Goal: Information Seeking & Learning: Check status

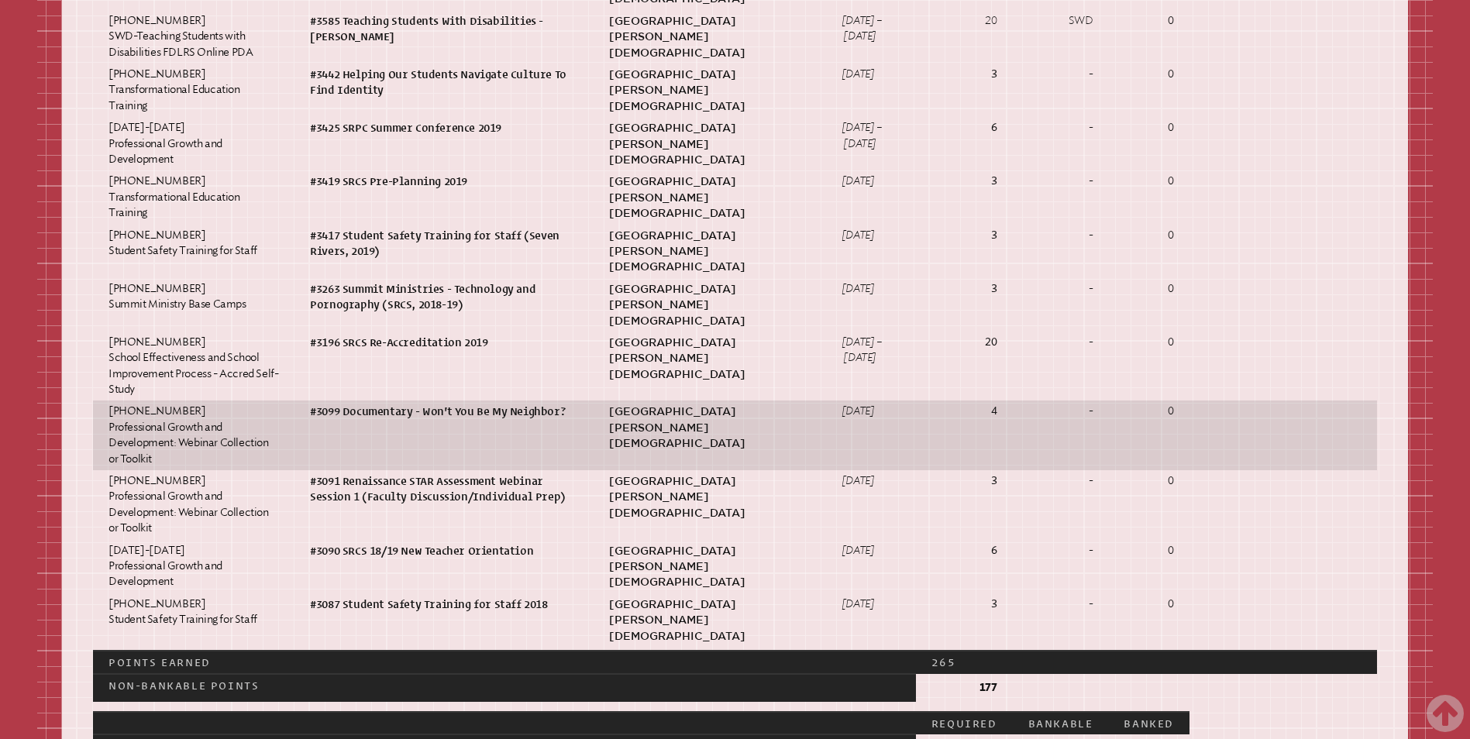
scroll to position [2711, 0]
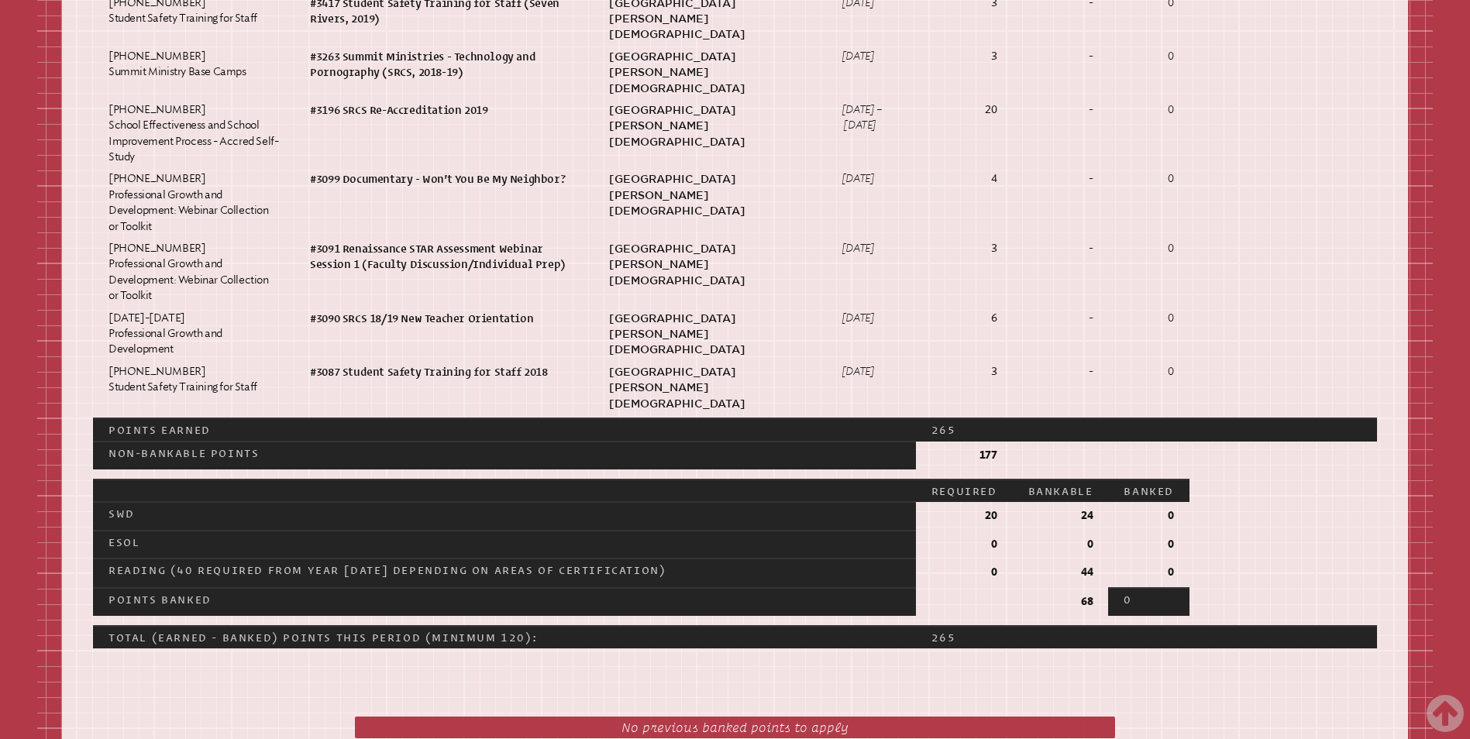
click at [1171, 508] on p "0" at bounding box center [1148, 515] width 50 height 15
click at [1174, 508] on p "0" at bounding box center [1148, 515] width 50 height 15
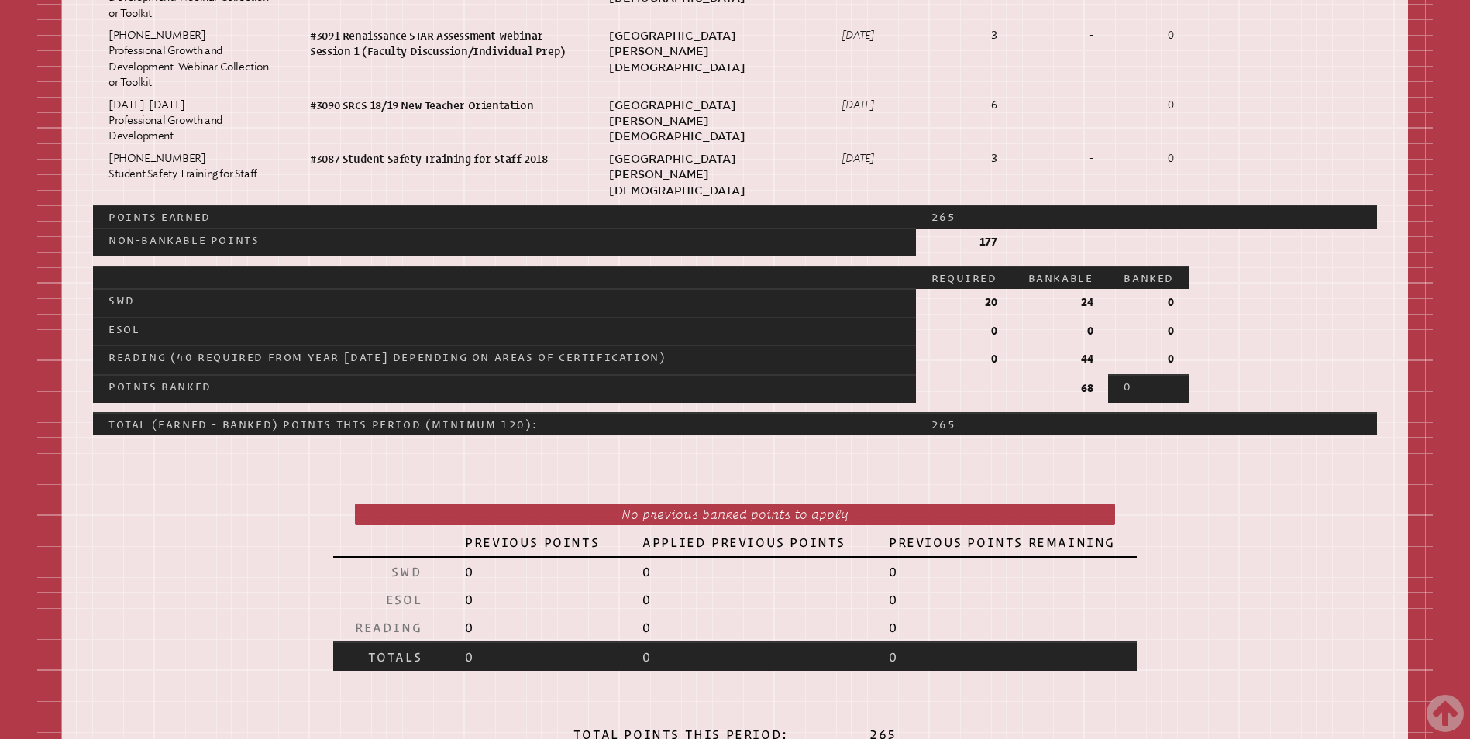
scroll to position [2944, 0]
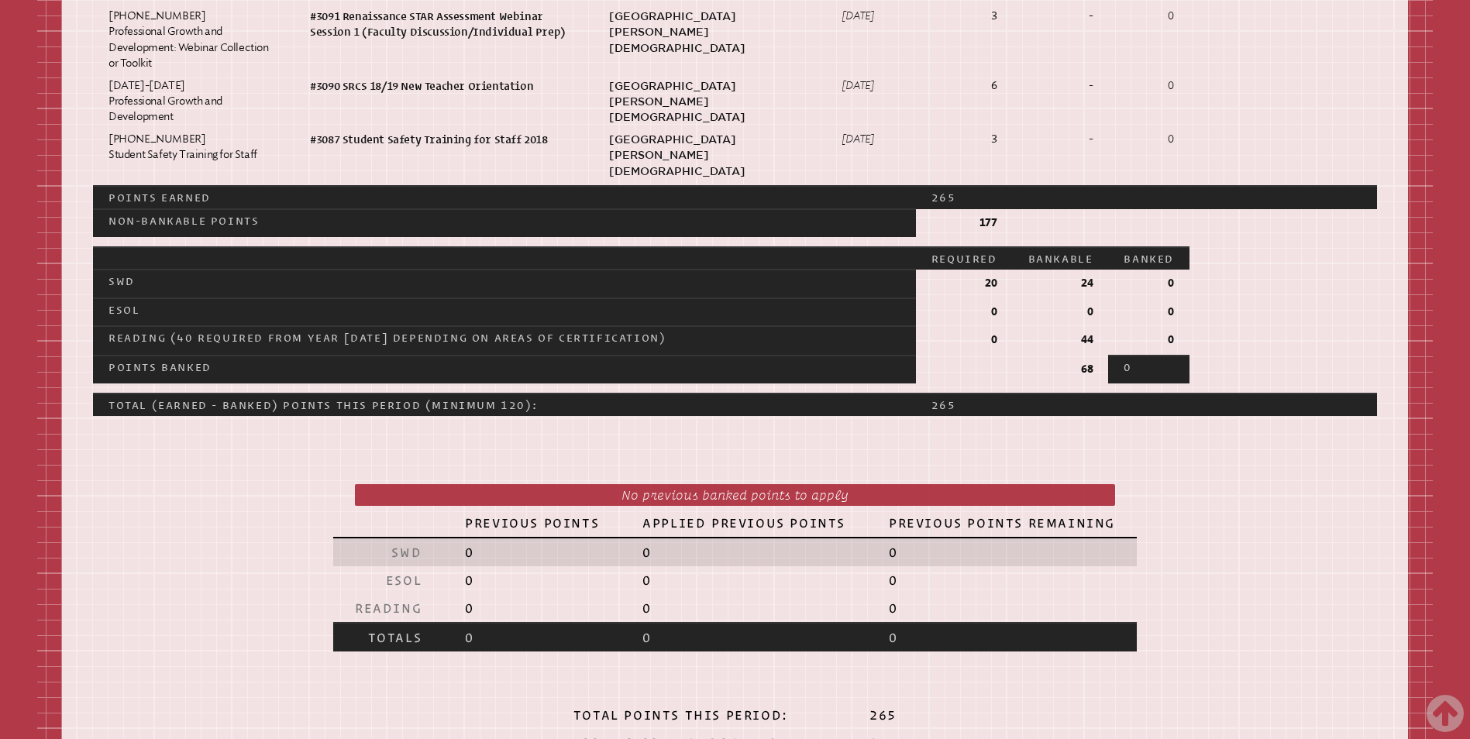
click at [468, 545] on p "0" at bounding box center [532, 552] width 134 height 15
click at [469, 545] on p "0" at bounding box center [532, 552] width 134 height 15
click at [473, 545] on p "0" at bounding box center [532, 552] width 134 height 15
click at [472, 545] on p "0" at bounding box center [532, 552] width 134 height 15
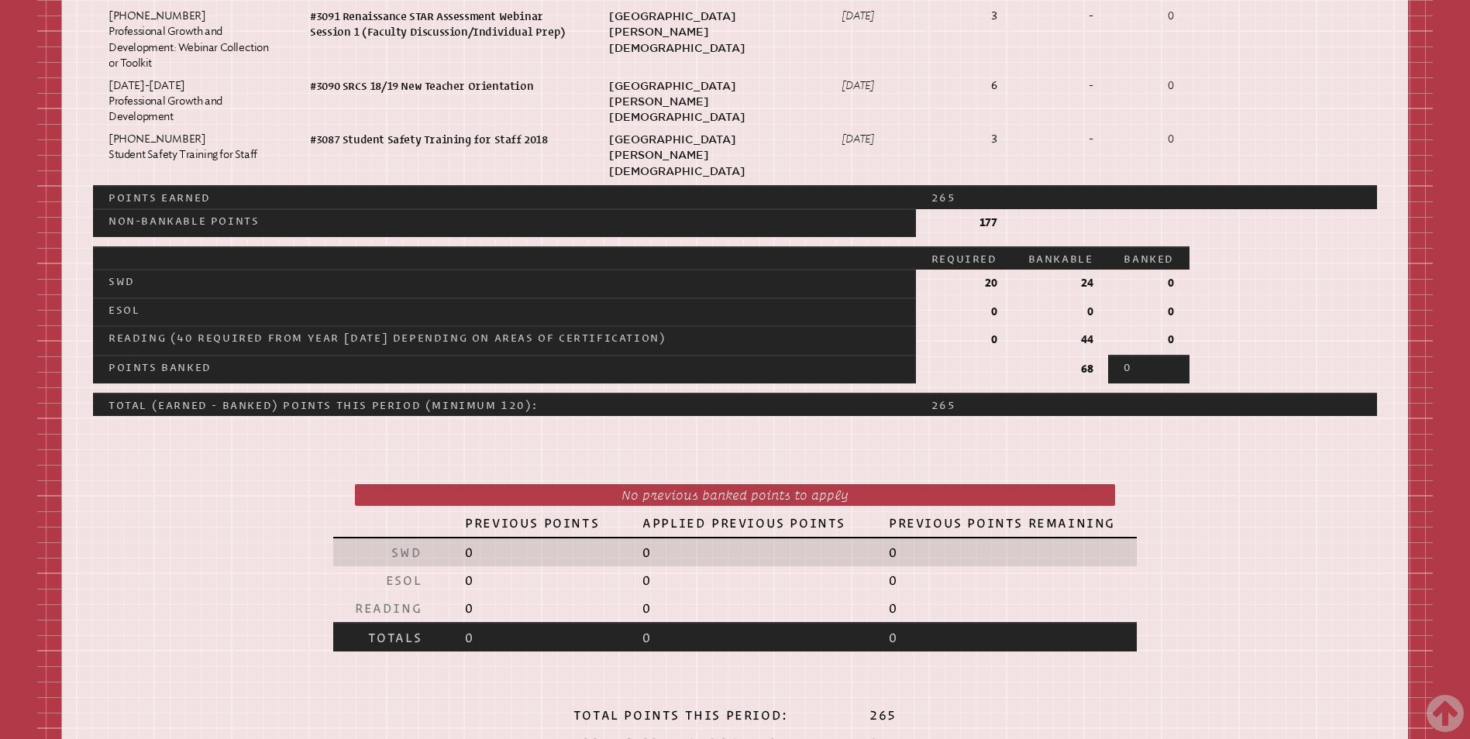
click at [469, 545] on p "0" at bounding box center [532, 552] width 134 height 15
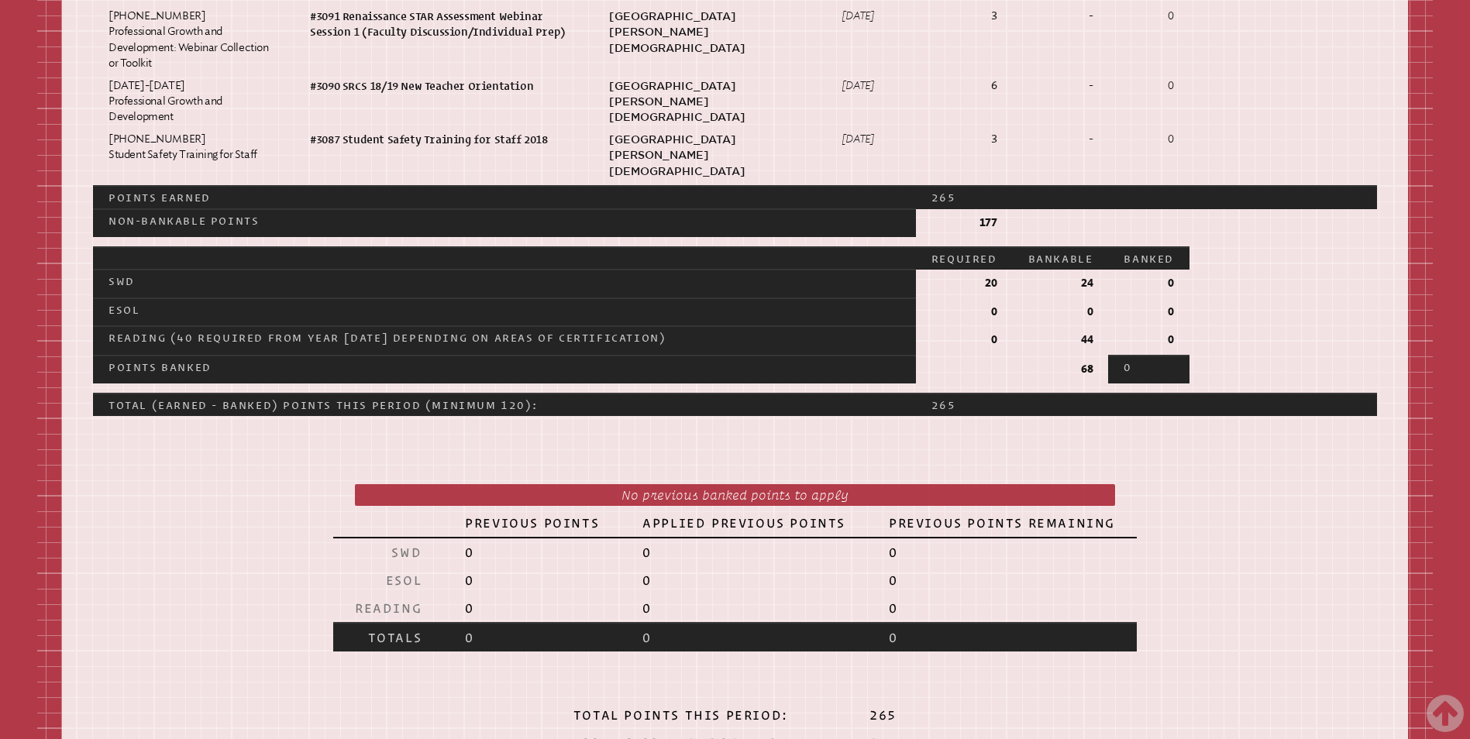
drag, startPoint x: 469, startPoint y: 449, endPoint x: 416, endPoint y: 635, distance: 194.2
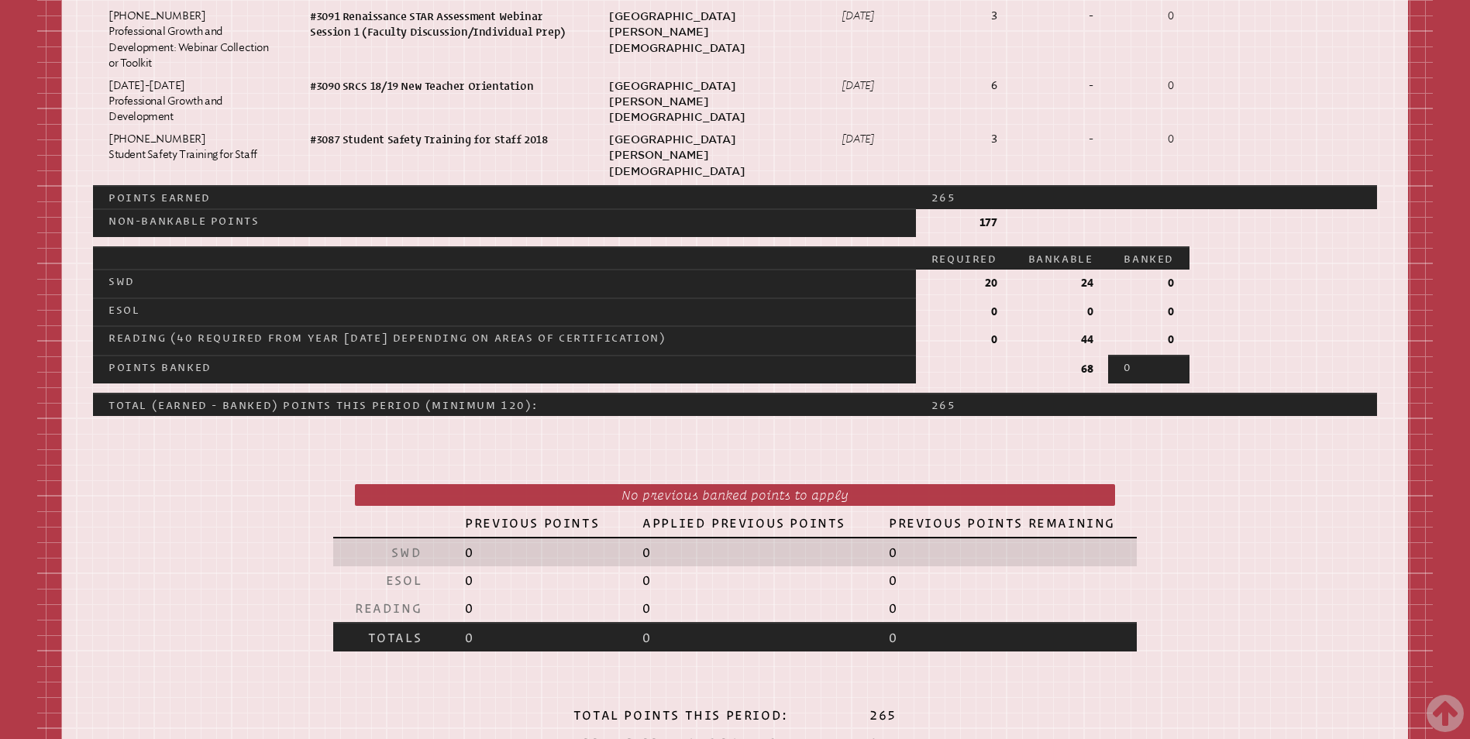
click at [469, 545] on p "0" at bounding box center [532, 552] width 134 height 15
click at [471, 545] on p "0" at bounding box center [532, 552] width 134 height 15
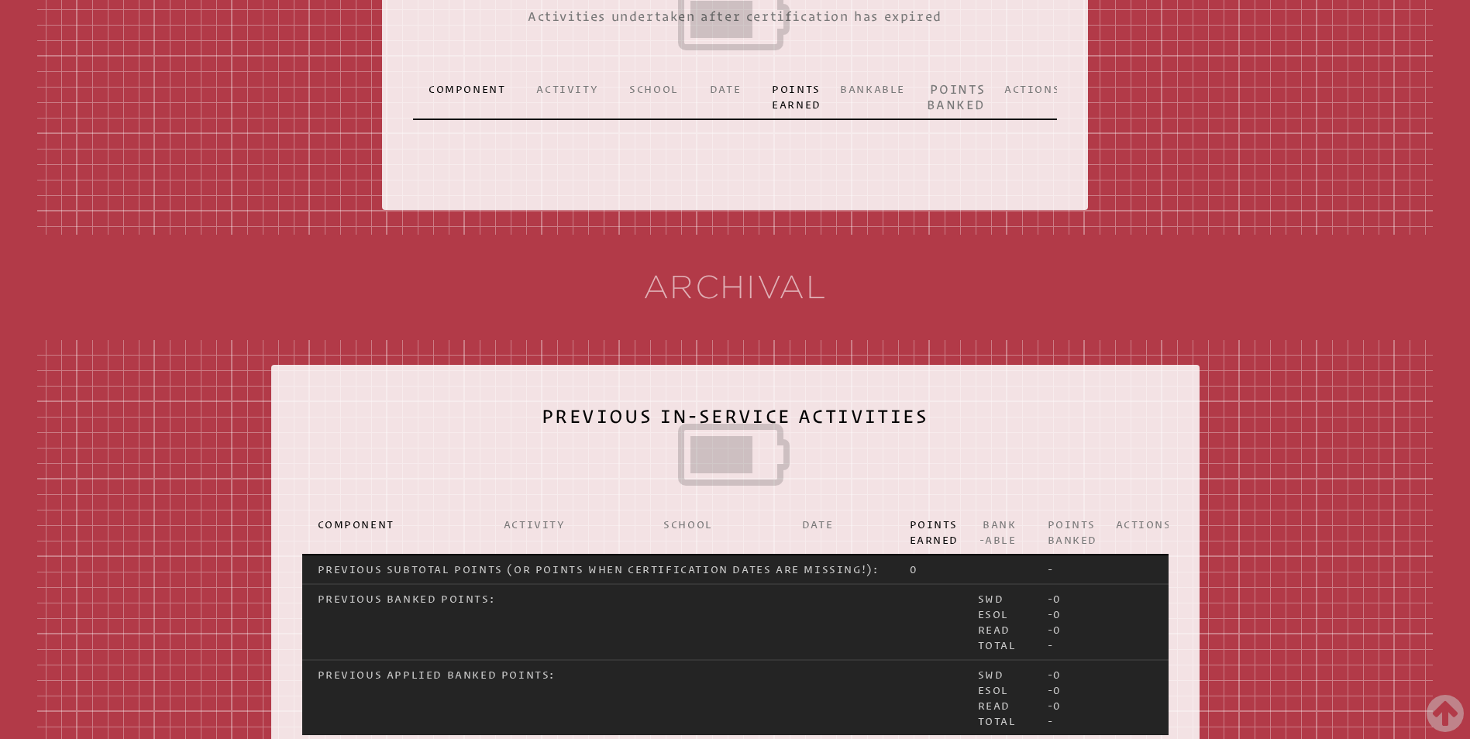
scroll to position [4106, 0]
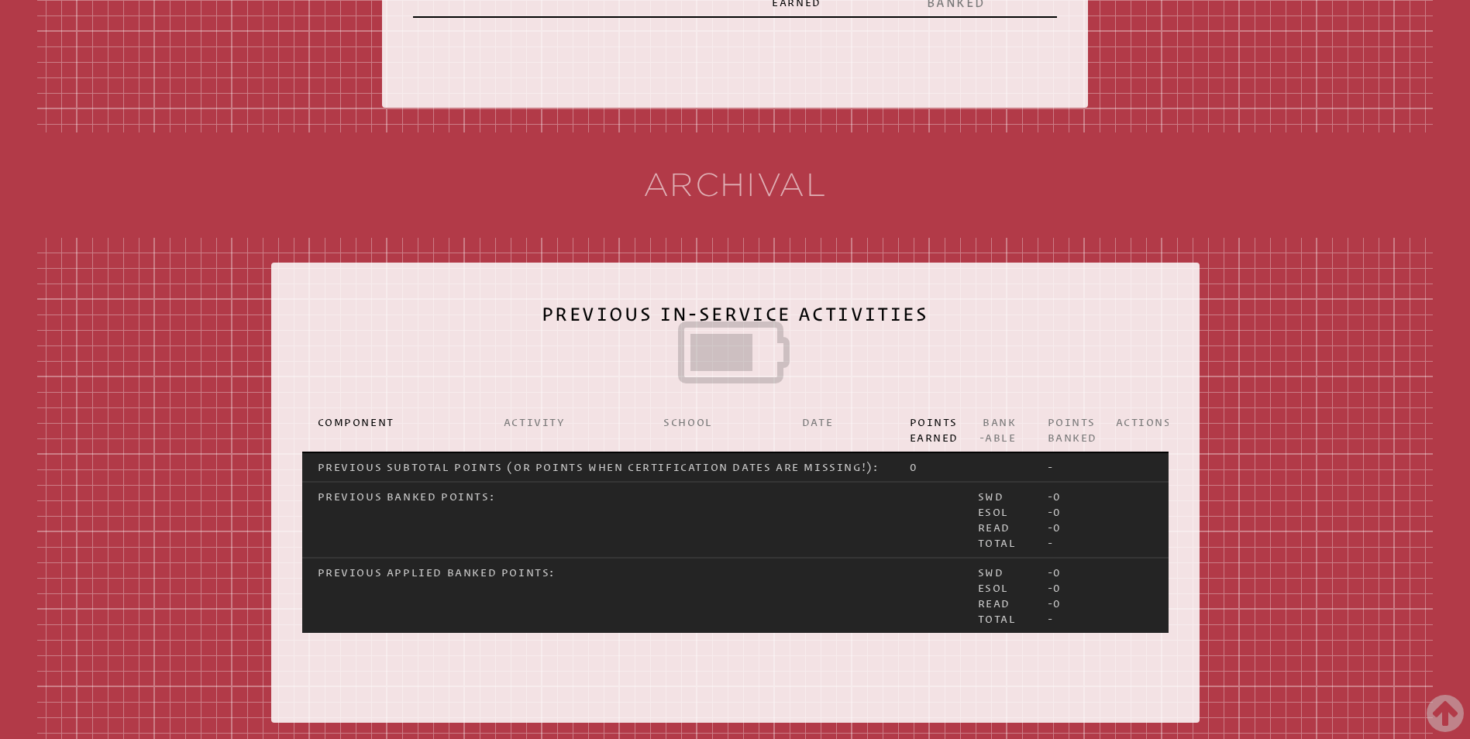
click at [910, 459] on p "0" at bounding box center [928, 466] width 37 height 15
click at [1055, 490] on span "0" at bounding box center [1057, 496] width 9 height 12
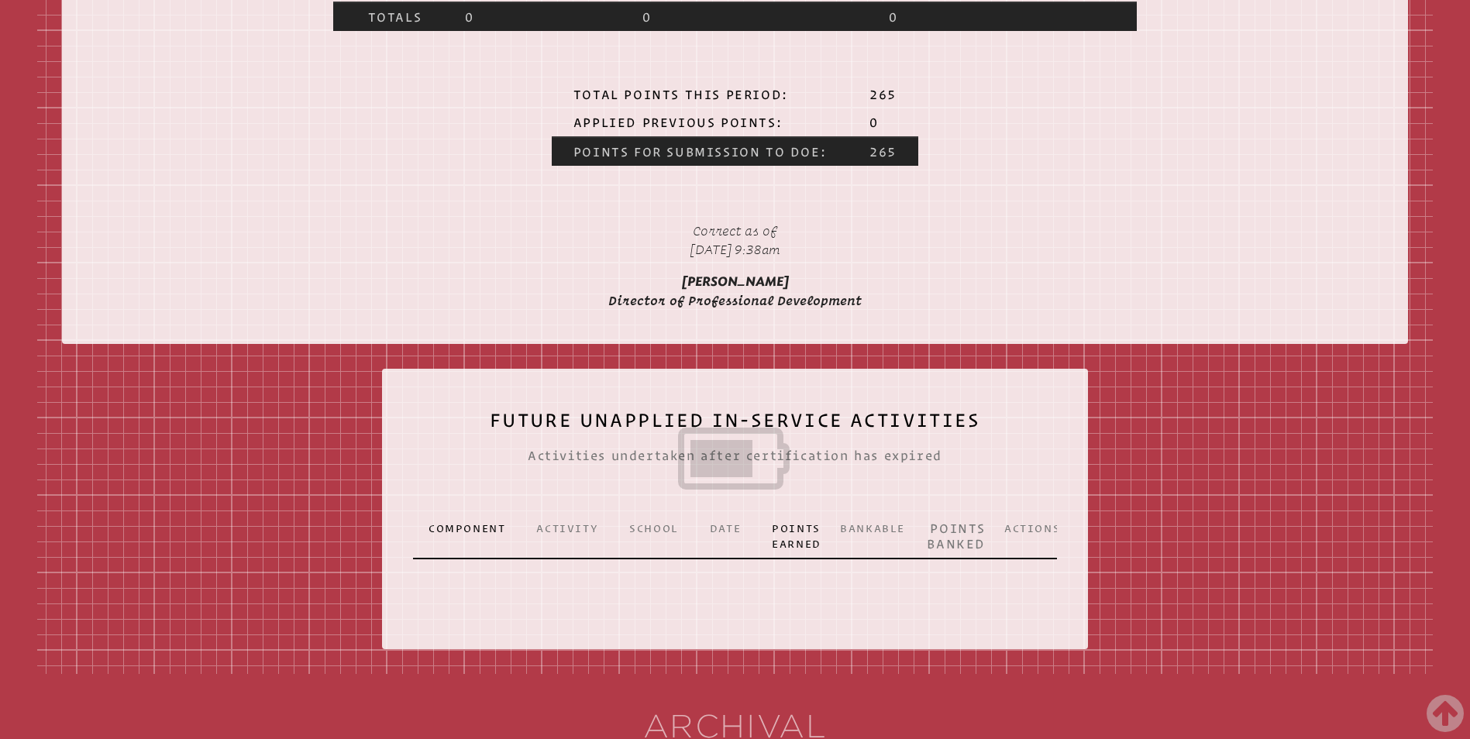
scroll to position [3564, 0]
click at [795, 521] on p "Points Earned" at bounding box center [790, 536] width 37 height 31
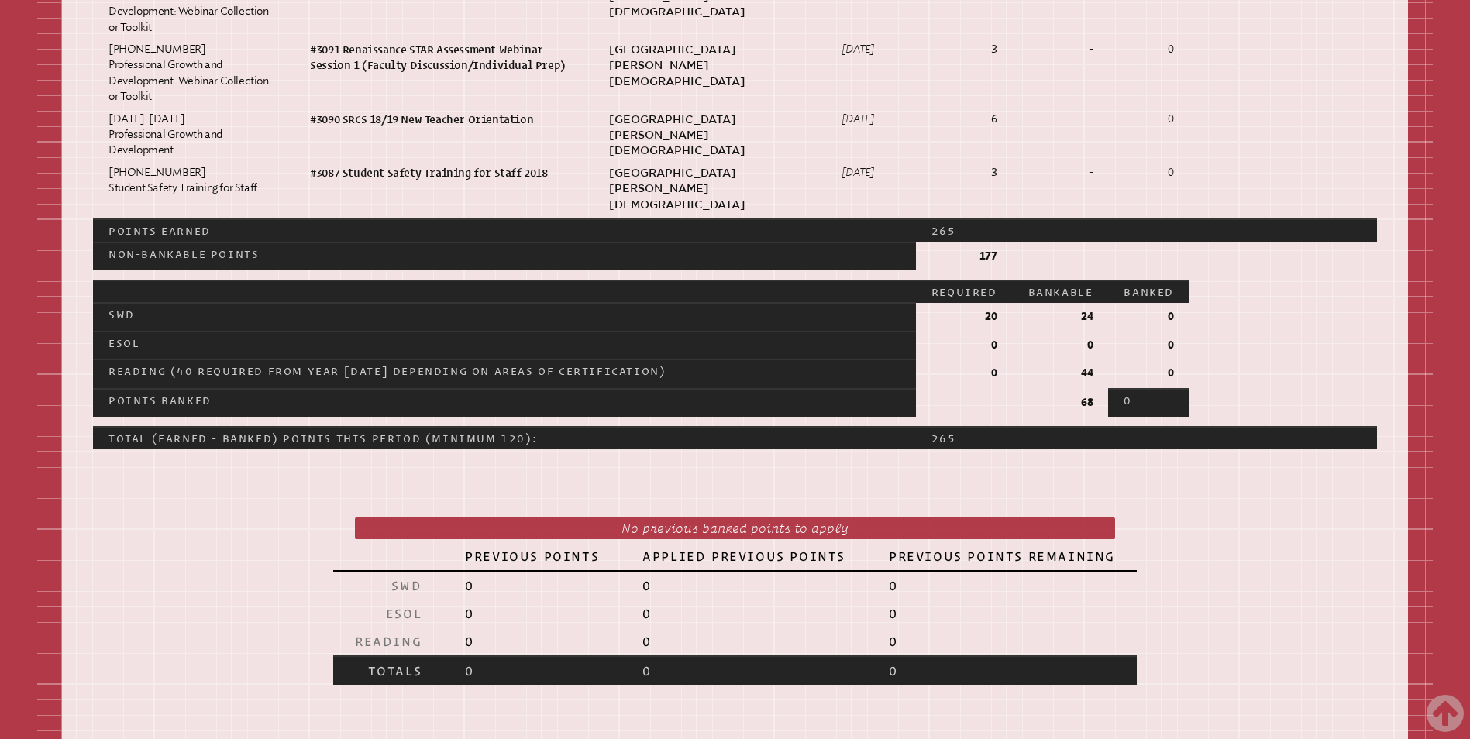
scroll to position [2789, 0]
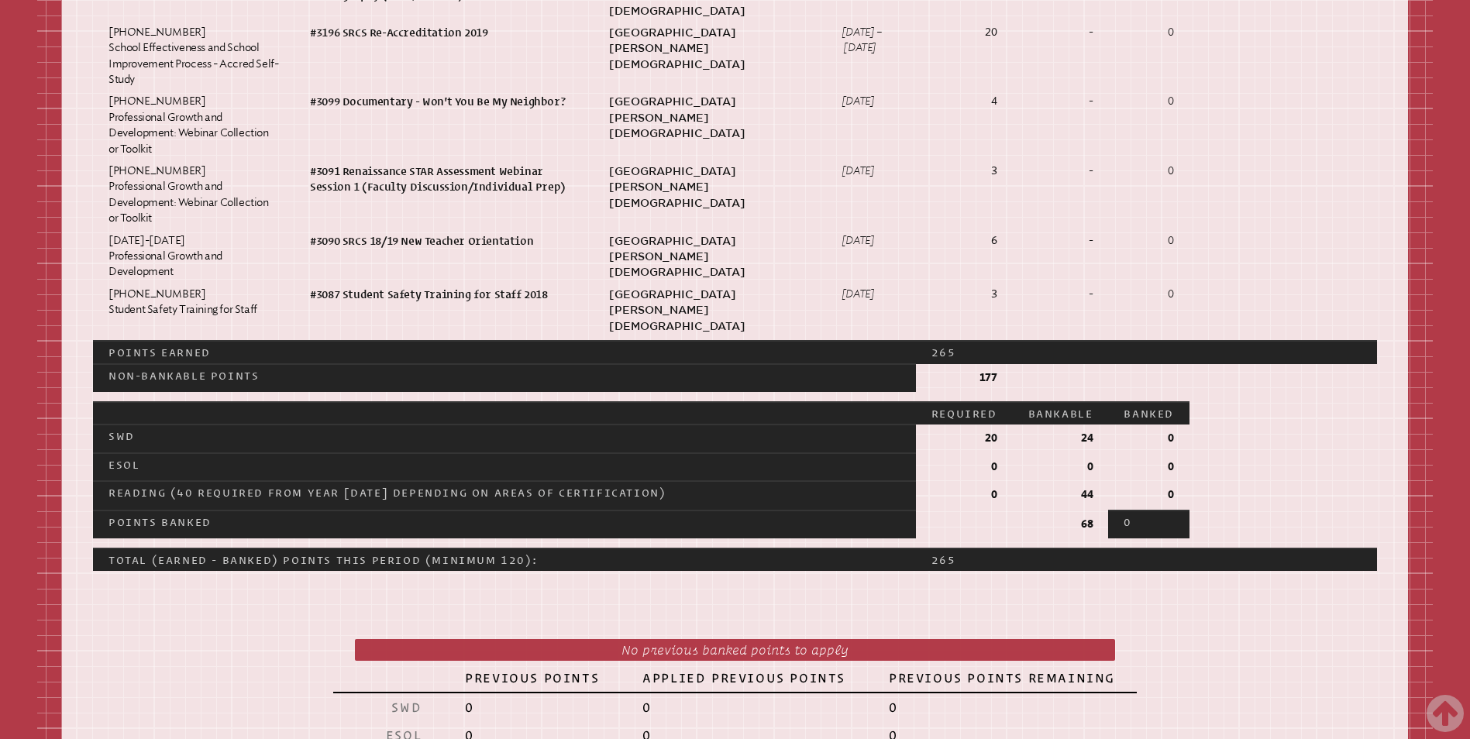
click at [1173, 431] on p "0" at bounding box center [1148, 438] width 50 height 15
click at [126, 428] on p "SWD" at bounding box center [504, 435] width 792 height 15
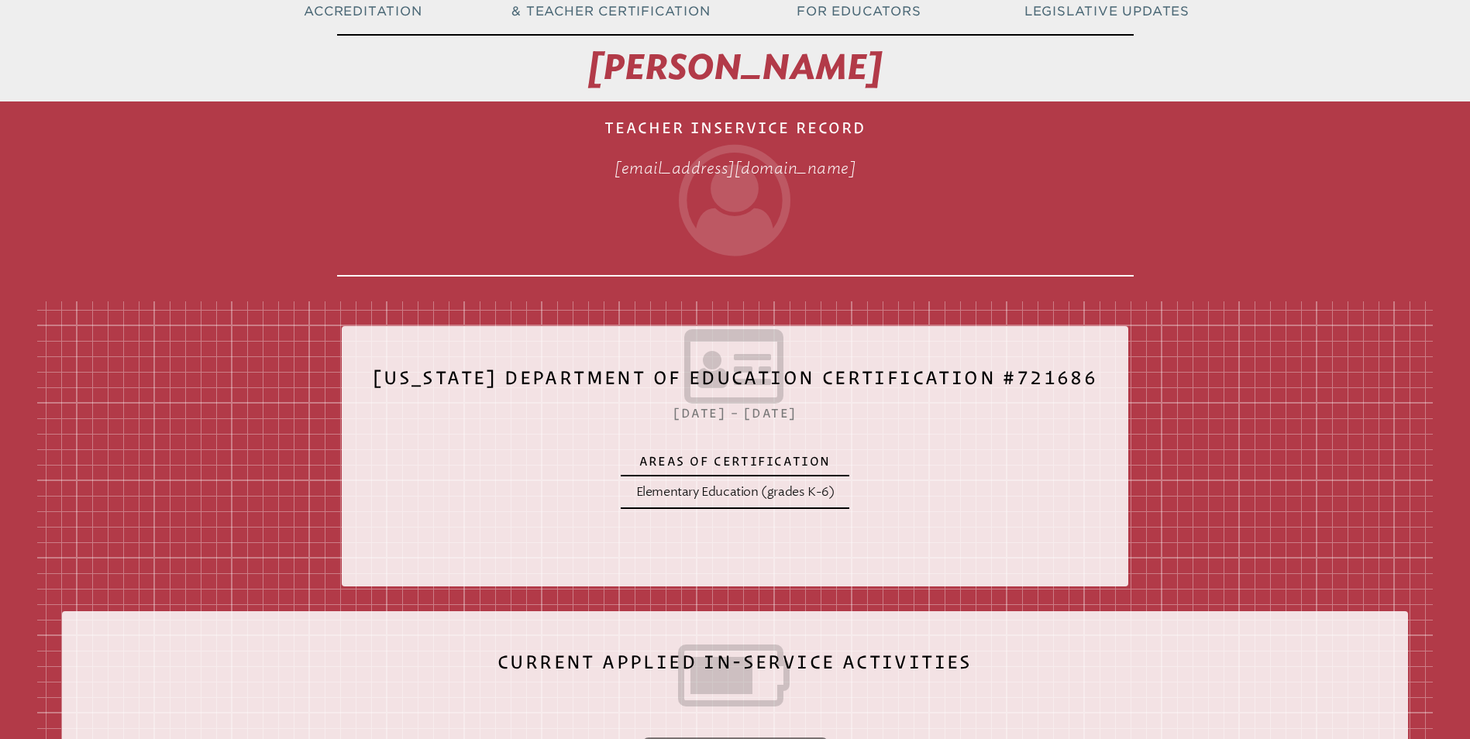
scroll to position [0, 0]
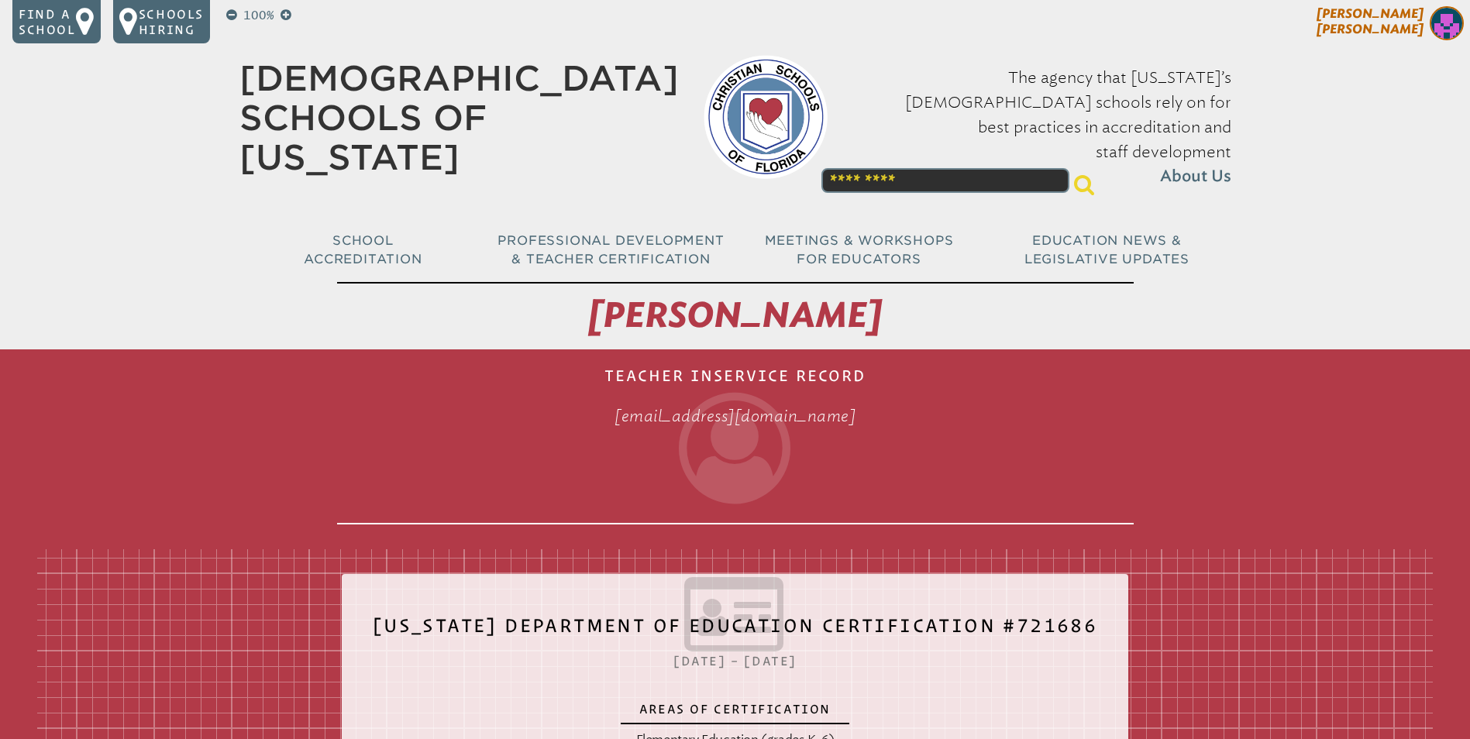
click at [1451, 27] on img at bounding box center [1446, 23] width 34 height 34
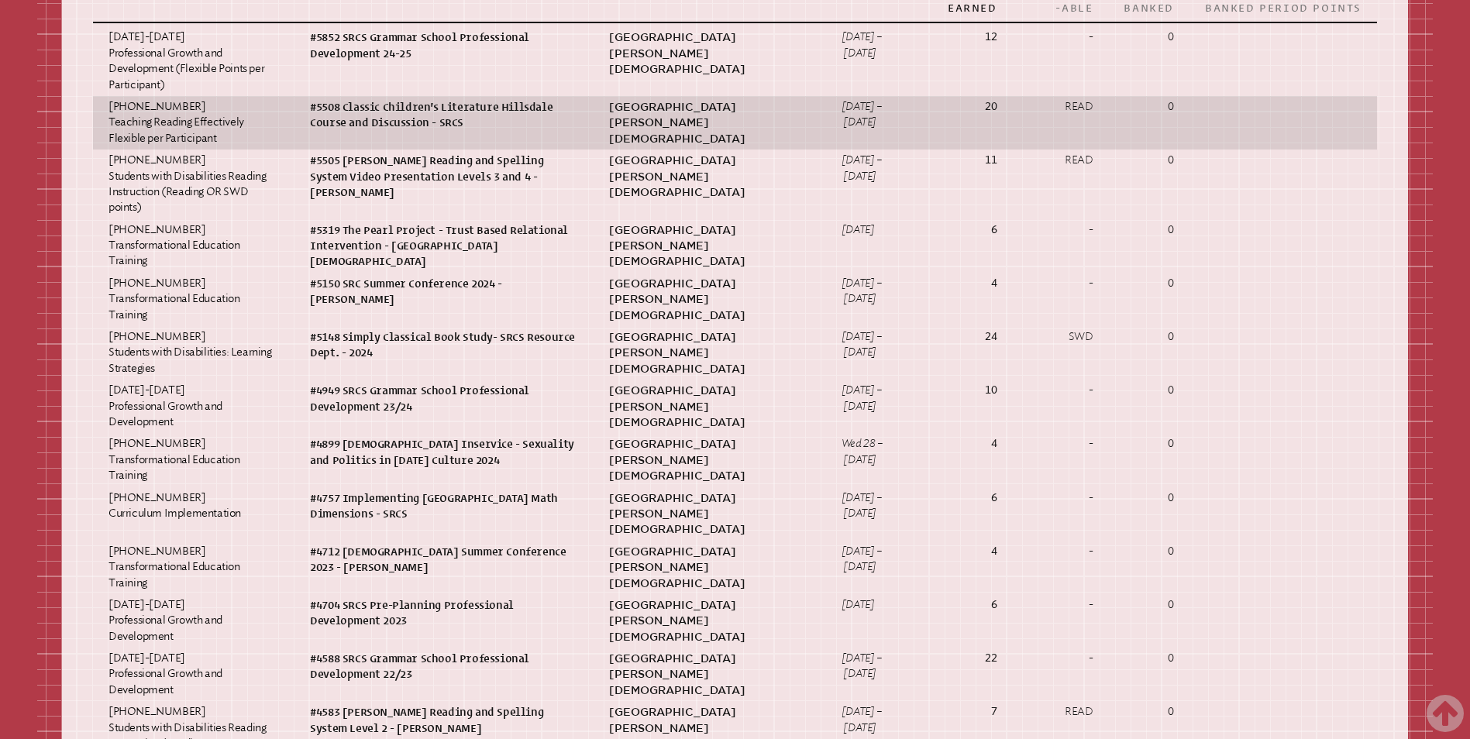
scroll to position [1085, 0]
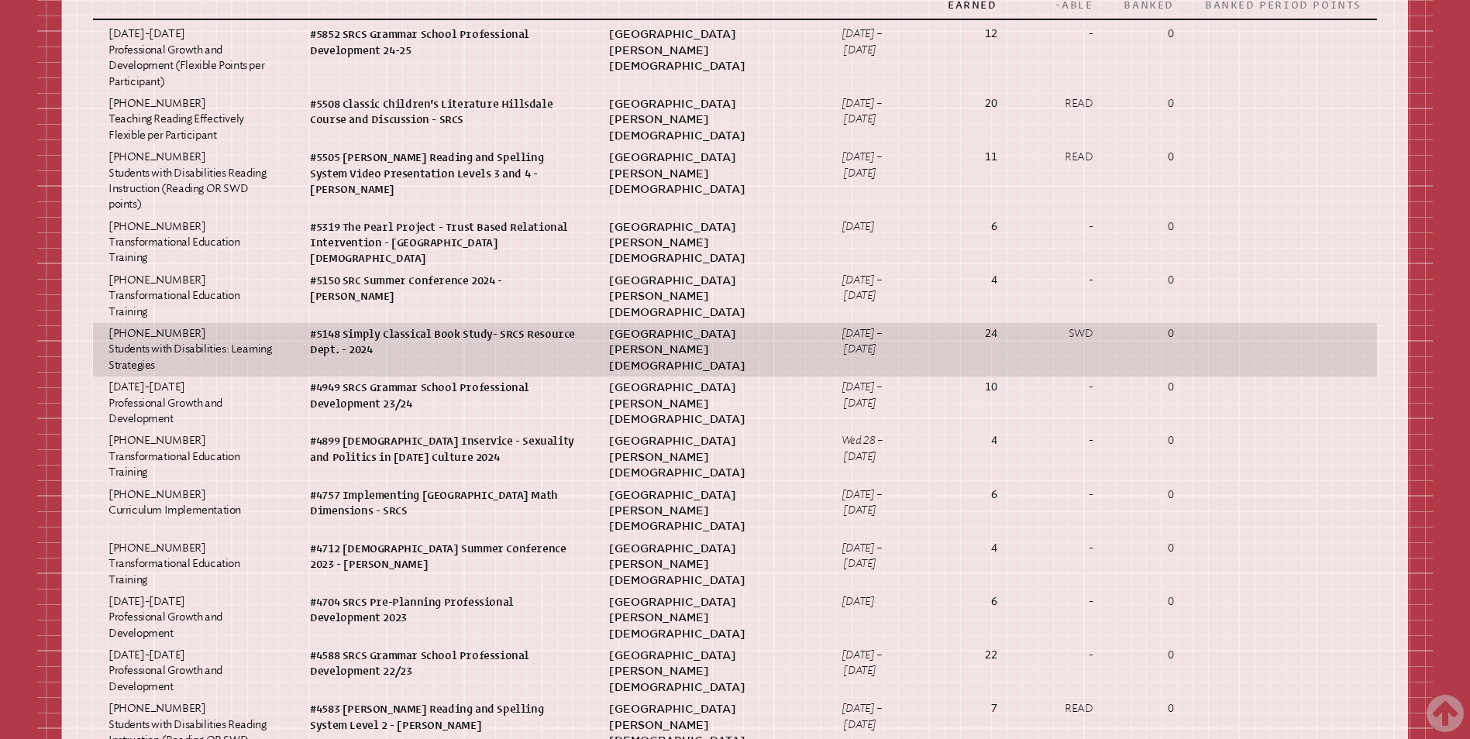
click at [996, 340] on strong "24" at bounding box center [991, 333] width 12 height 13
click at [1174, 342] on p "0" at bounding box center [1148, 333] width 50 height 15
click at [1171, 342] on p "0" at bounding box center [1148, 333] width 50 height 15
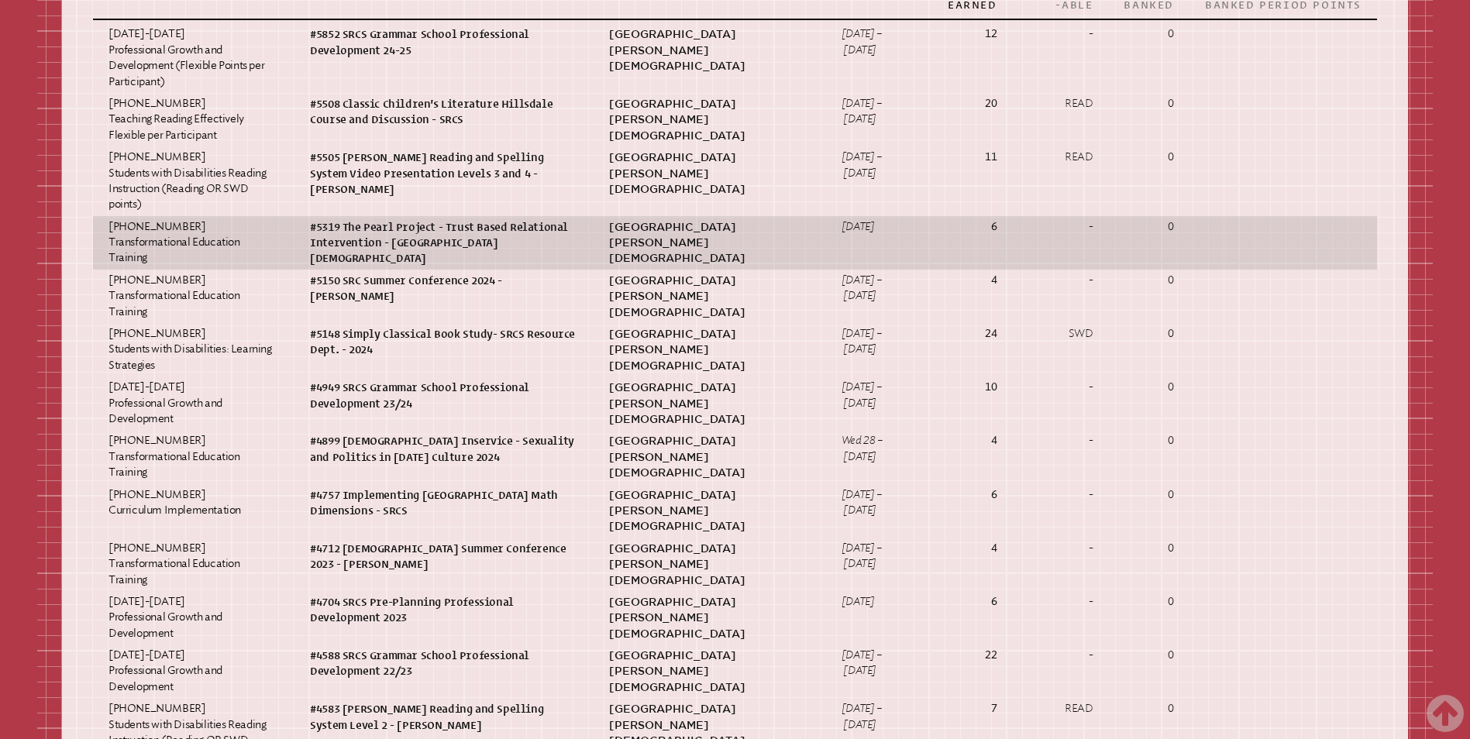
drag, startPoint x: 1171, startPoint y: 345, endPoint x: 1247, endPoint y: 273, distance: 104.7
click at [1247, 270] on td at bounding box center [1282, 242] width 187 height 53
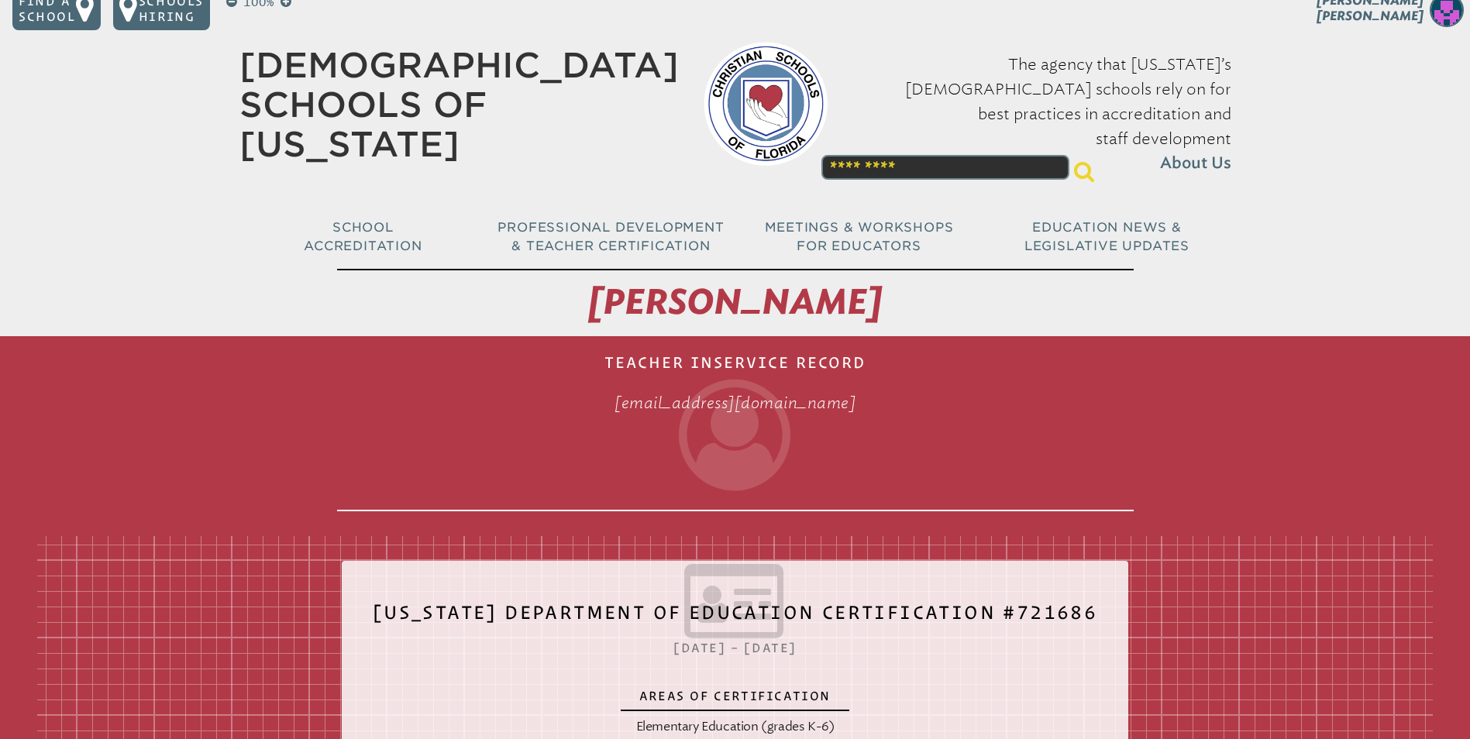
scroll to position [0, 0]
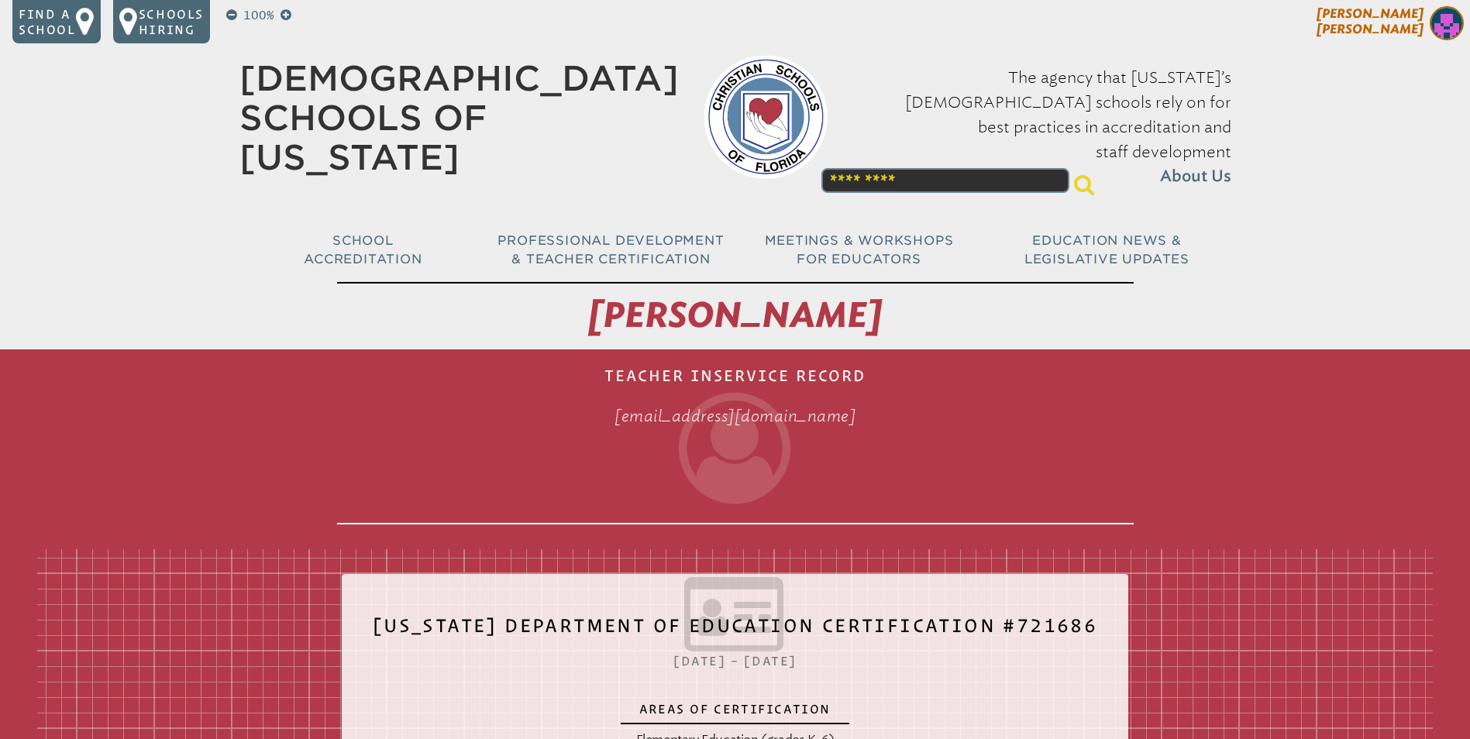
click at [1447, 29] on img at bounding box center [1446, 23] width 34 height 34
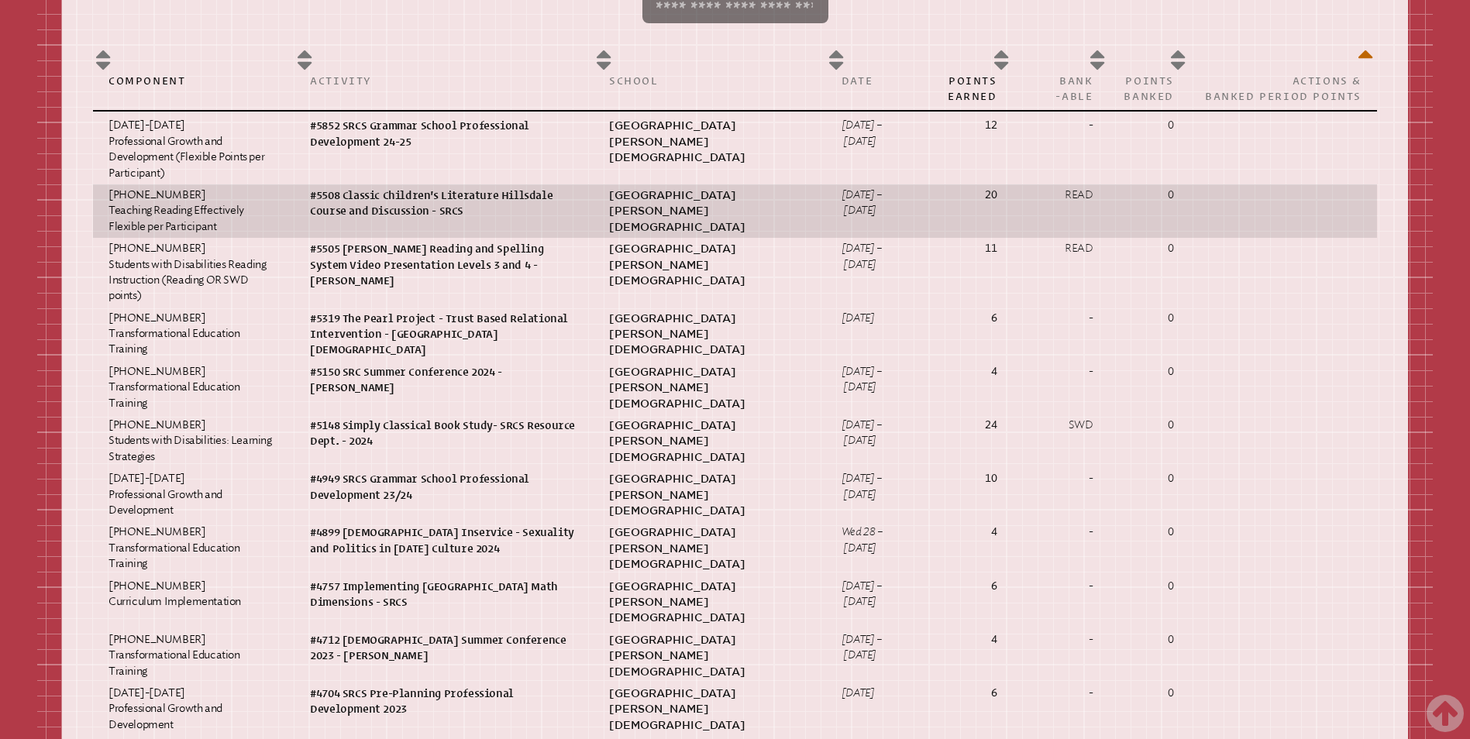
scroll to position [1007, 0]
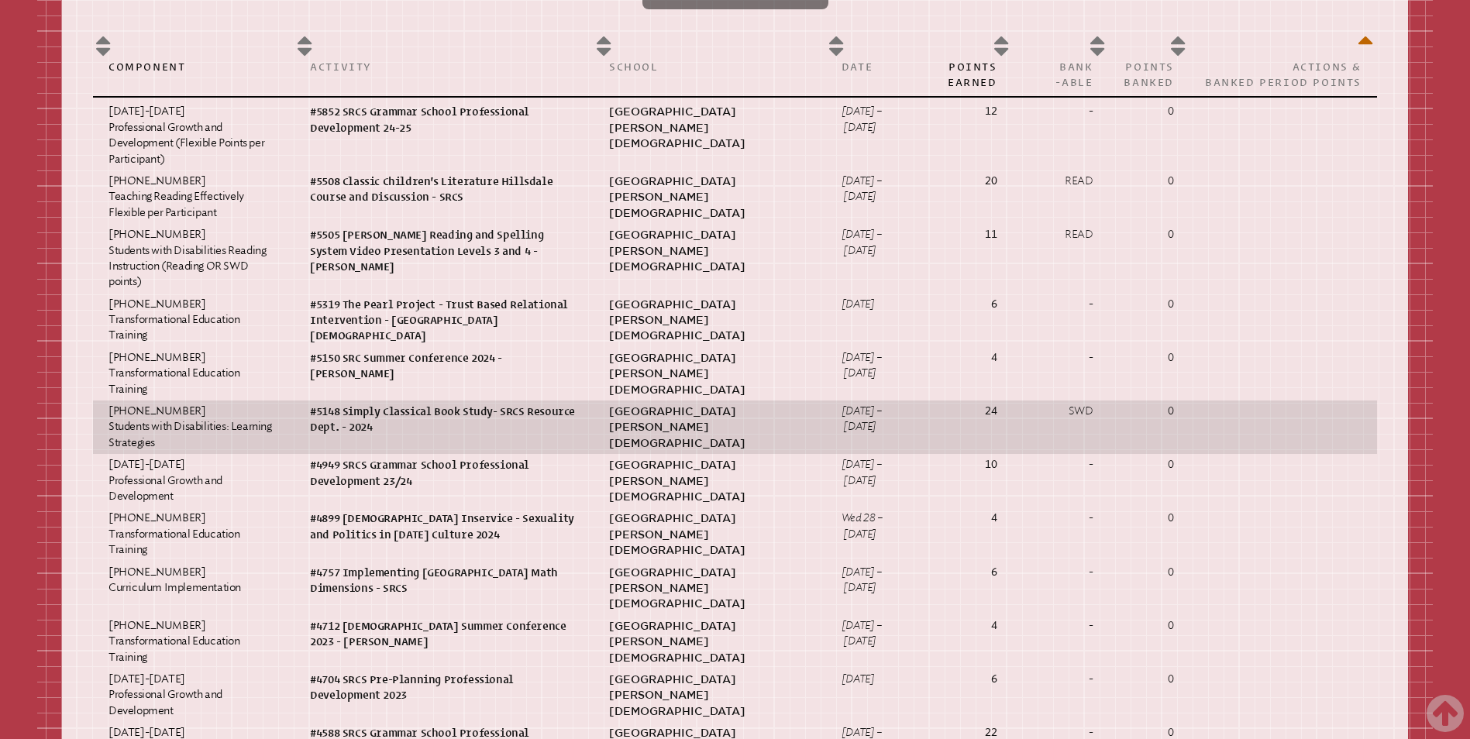
click at [389, 429] on p "#5148 Simply Classical Book Study- SRCS Resource Dept. - 2024" at bounding box center [444, 420] width 268 height 32
drag, startPoint x: 389, startPoint y: 429, endPoint x: 370, endPoint y: 436, distance: 20.6
click at [370, 435] on p "#5148 Simply Classical Book Study- SRCS Resource Dept. - 2024" at bounding box center [444, 420] width 268 height 32
click at [143, 425] on p "2-100-001 Students with Disabilities: Learning Strategies" at bounding box center [193, 427] width 170 height 47
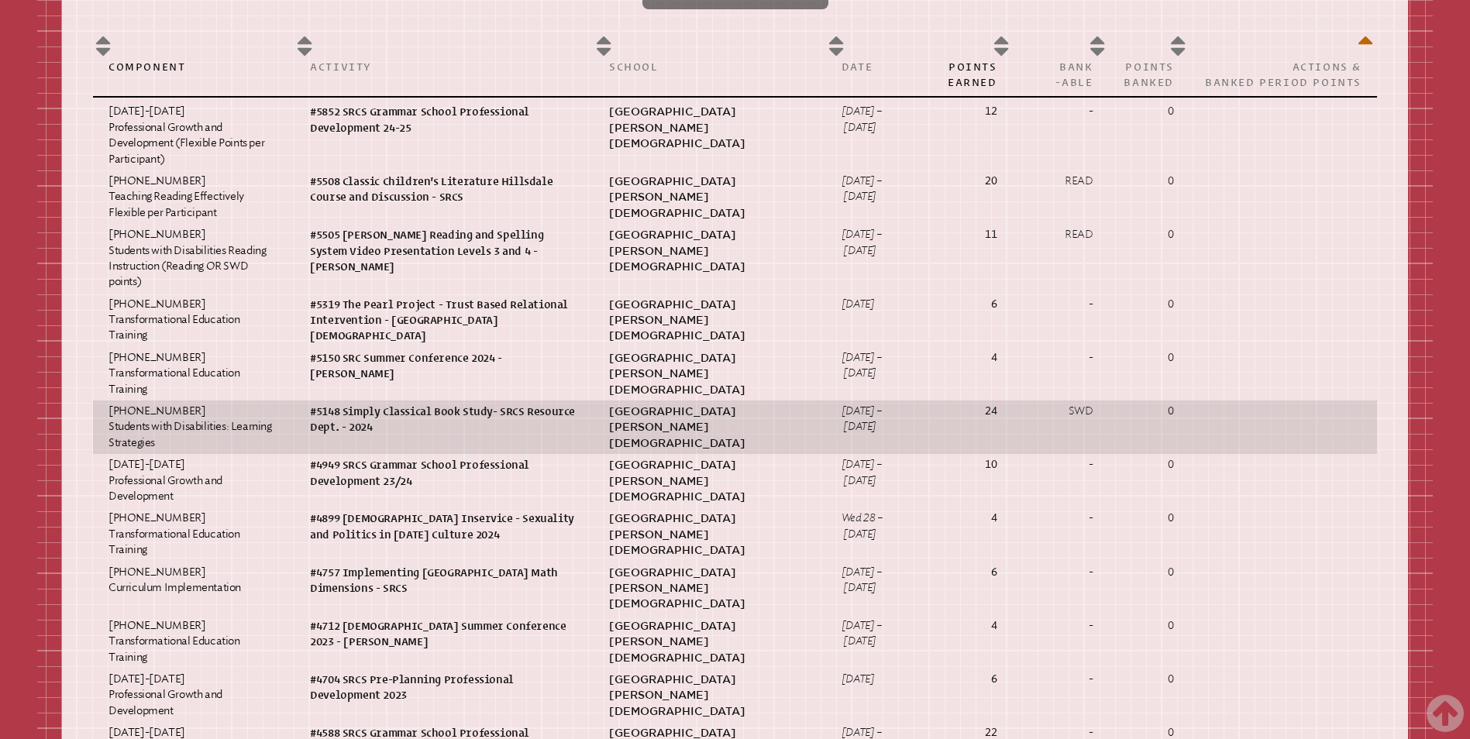
click at [143, 425] on p "2-100-001 Students with Disabilities: Learning Strategies" at bounding box center [193, 427] width 170 height 47
drag, startPoint x: 143, startPoint y: 425, endPoint x: 208, endPoint y: 419, distance: 66.1
click at [208, 419] on p "2-100-001 Students with Disabilities: Learning Strategies" at bounding box center [193, 427] width 170 height 47
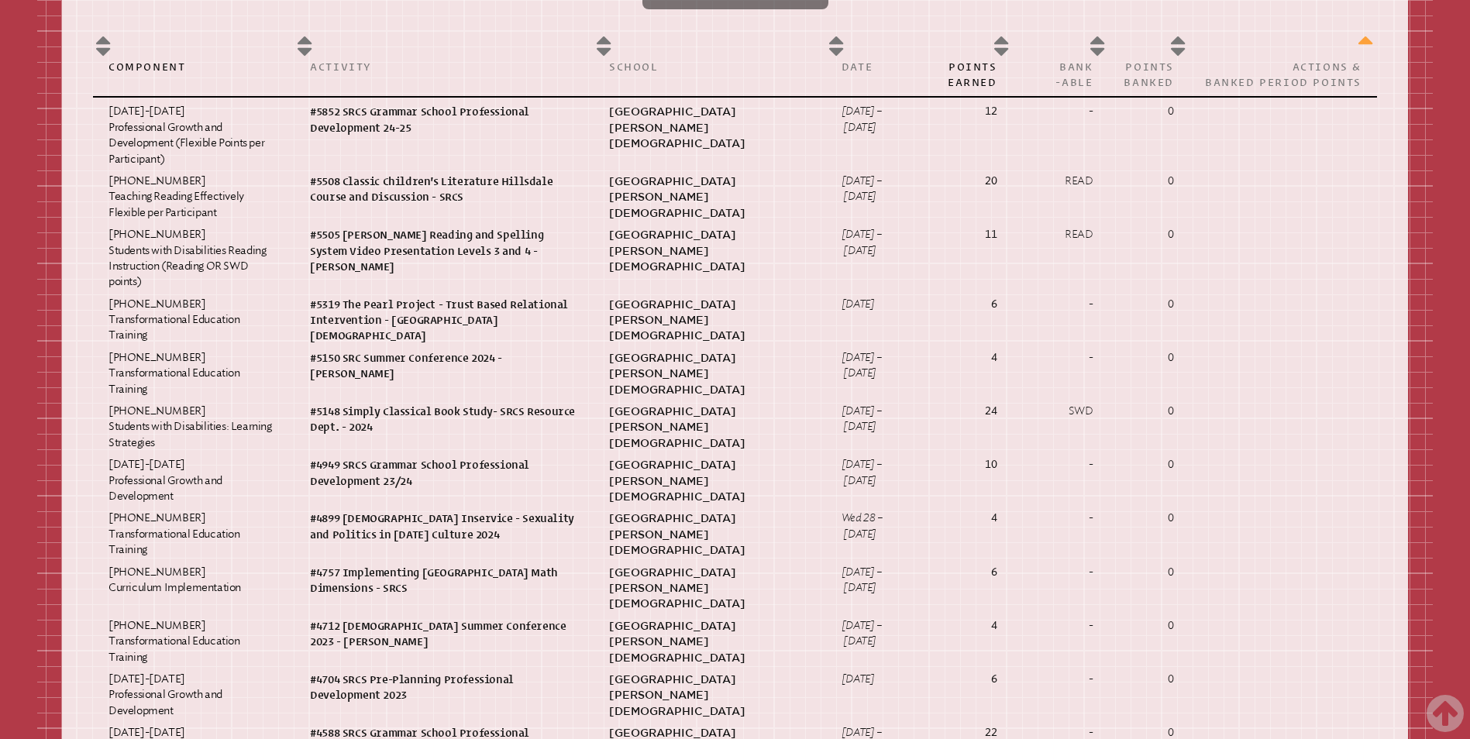
click at [1366, 48] on th "Actions & Banked Period Points" at bounding box center [1282, 62] width 187 height 69
click at [1336, 89] on p "Actions & Banked Period Points" at bounding box center [1283, 74] width 156 height 31
click at [1361, 48] on th "Actions & Banked Period Points" at bounding box center [1282, 62] width 187 height 69
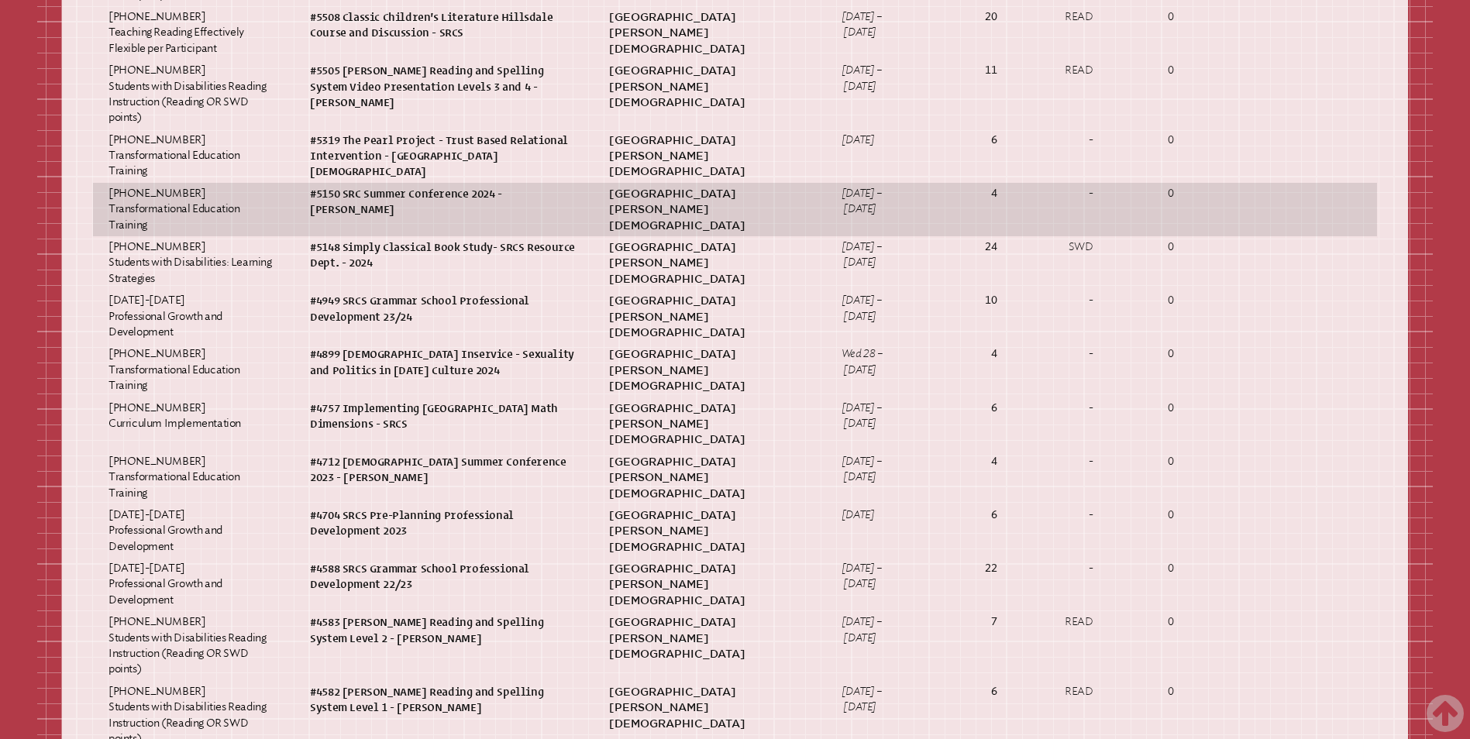
scroll to position [1085, 0]
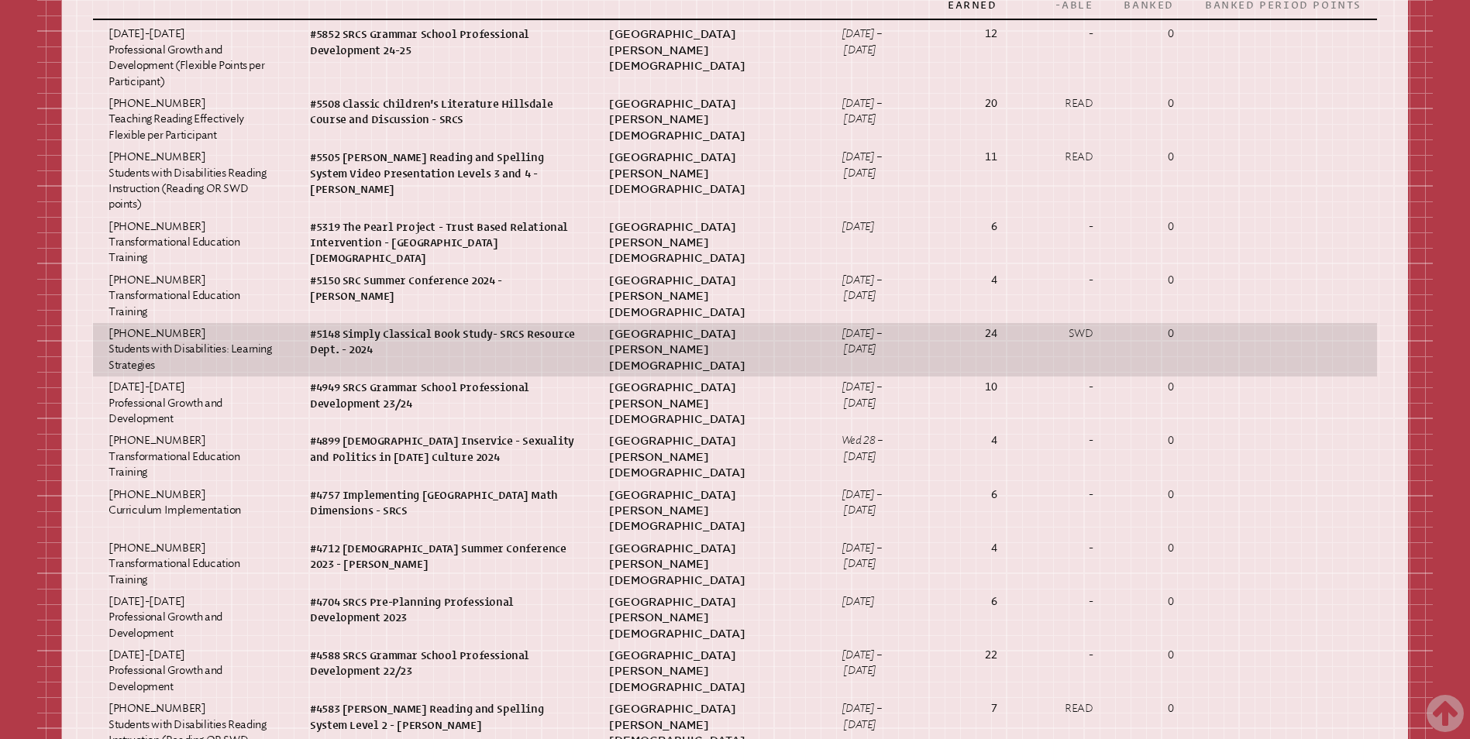
click at [1319, 342] on td at bounding box center [1282, 349] width 187 height 53
click at [1316, 347] on td at bounding box center [1282, 349] width 187 height 53
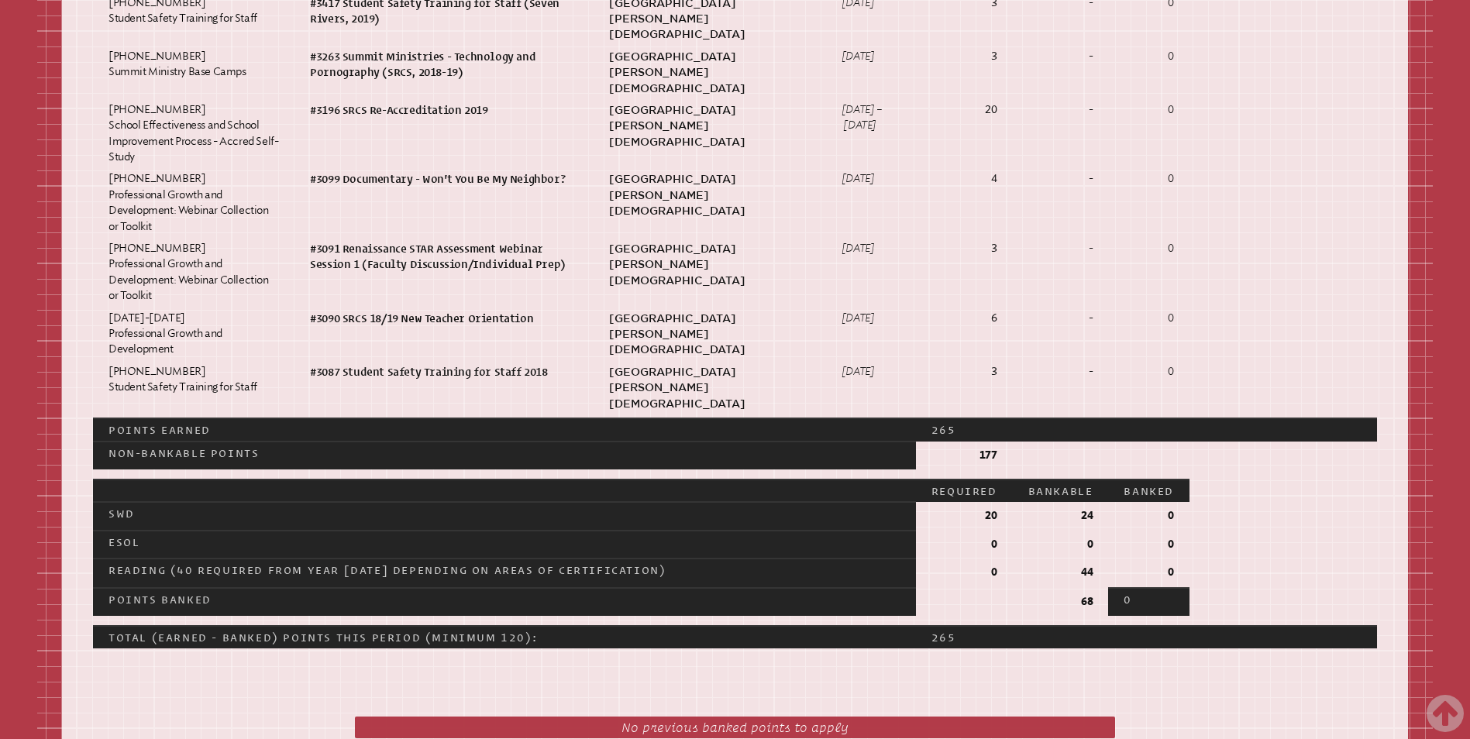
scroll to position [2789, 0]
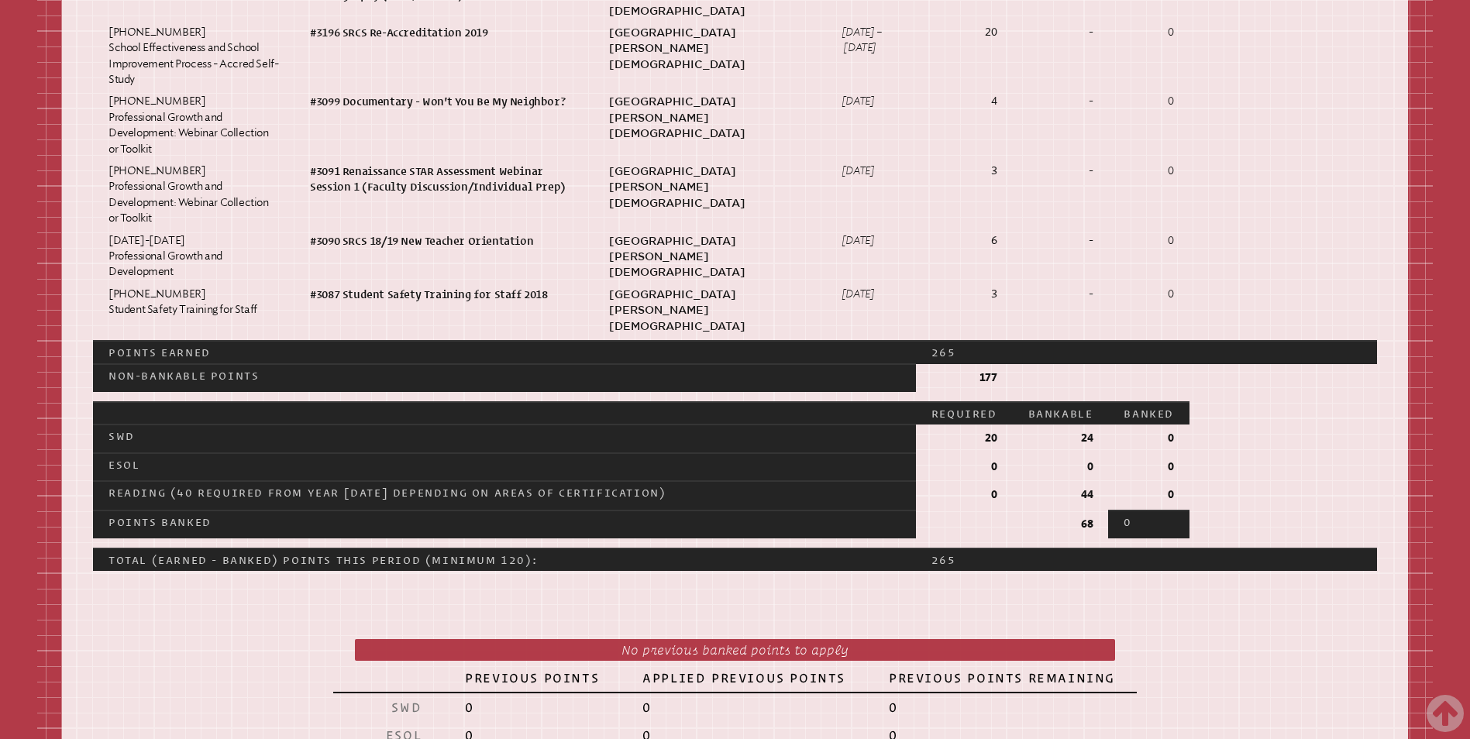
drag, startPoint x: 120, startPoint y: 322, endPoint x: 414, endPoint y: 315, distance: 293.7
click at [414, 428] on p "SWD" at bounding box center [504, 435] width 792 height 15
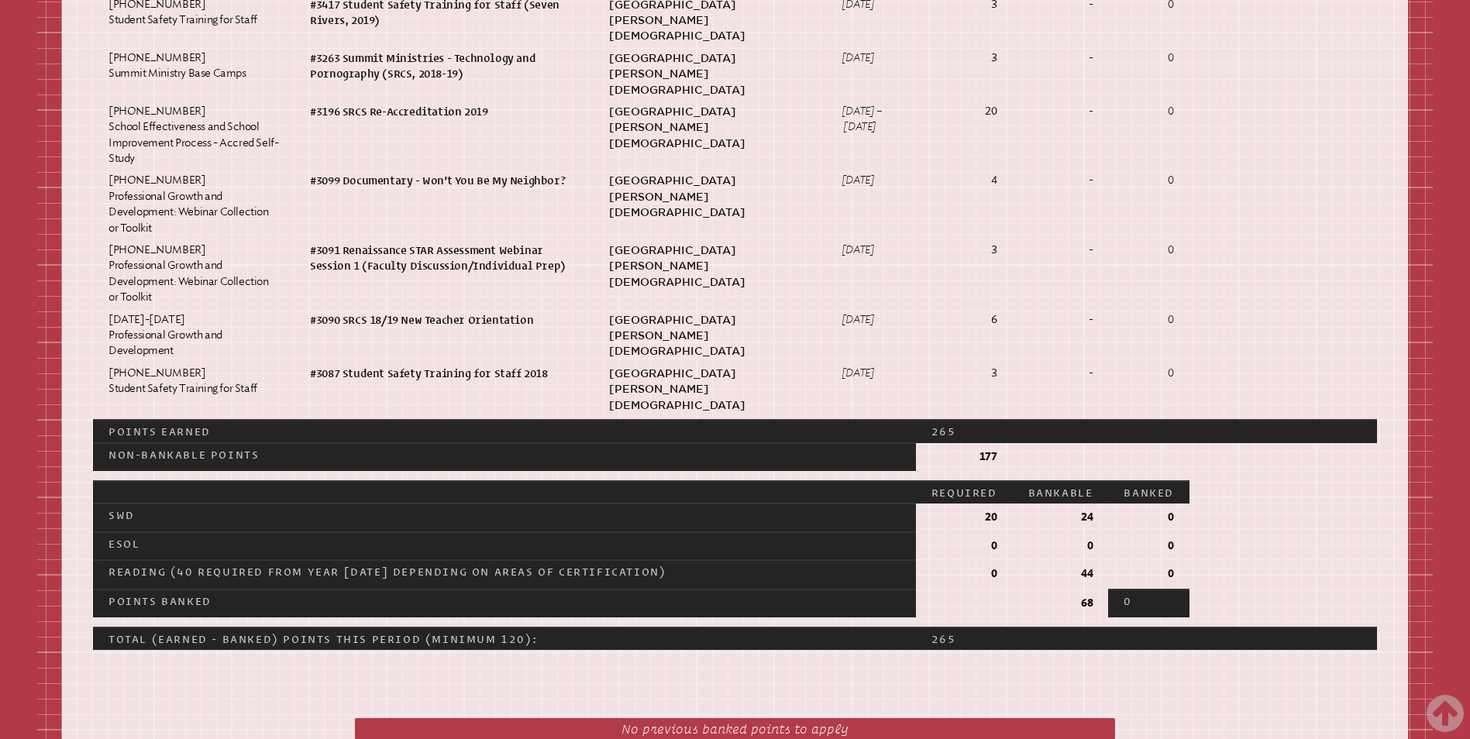
scroll to position [2711, 0]
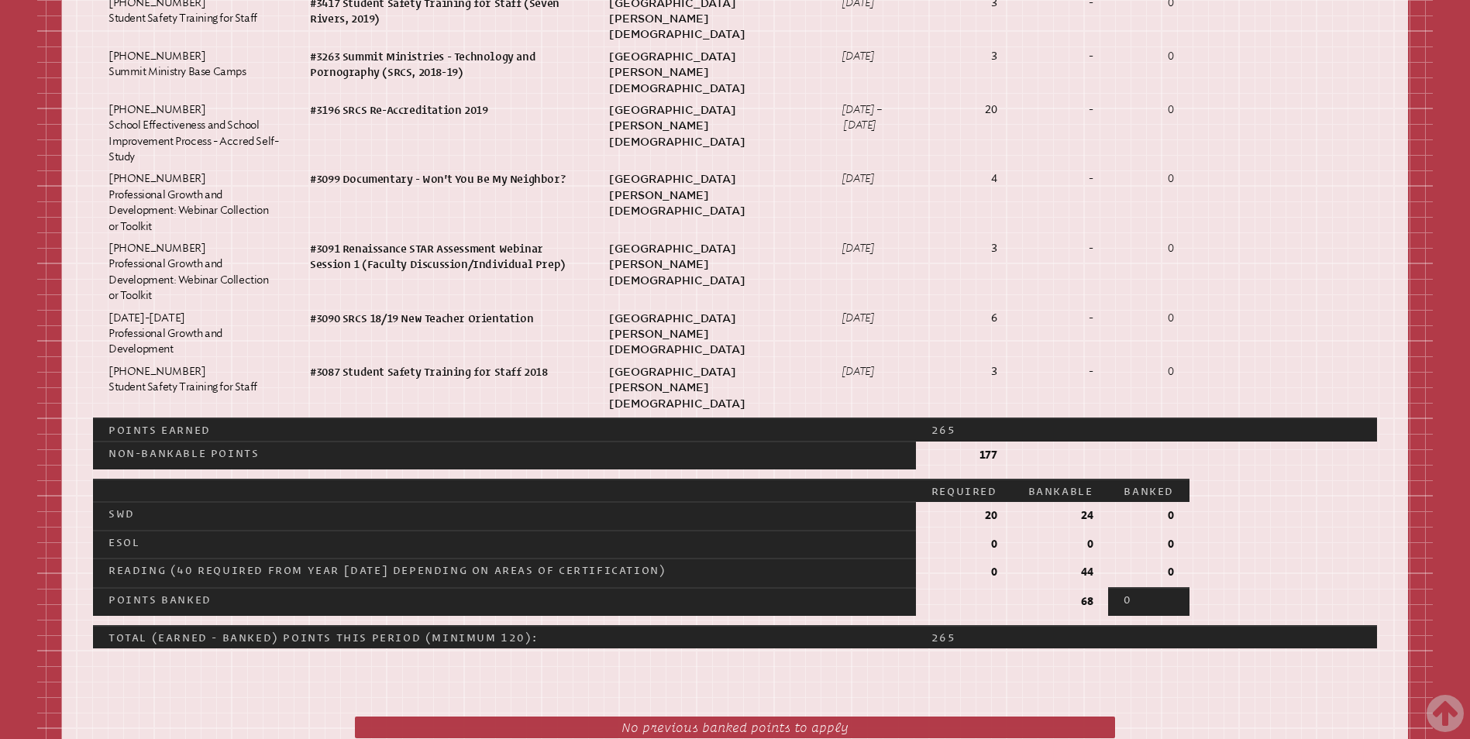
click at [1088, 594] on p "68" at bounding box center [1060, 601] width 65 height 15
click at [1085, 508] on p "24" at bounding box center [1060, 515] width 65 height 15
drag, startPoint x: 1085, startPoint y: 400, endPoint x: 1172, endPoint y: 401, distance: 86.8
click at [1172, 508] on p "0" at bounding box center [1148, 515] width 50 height 15
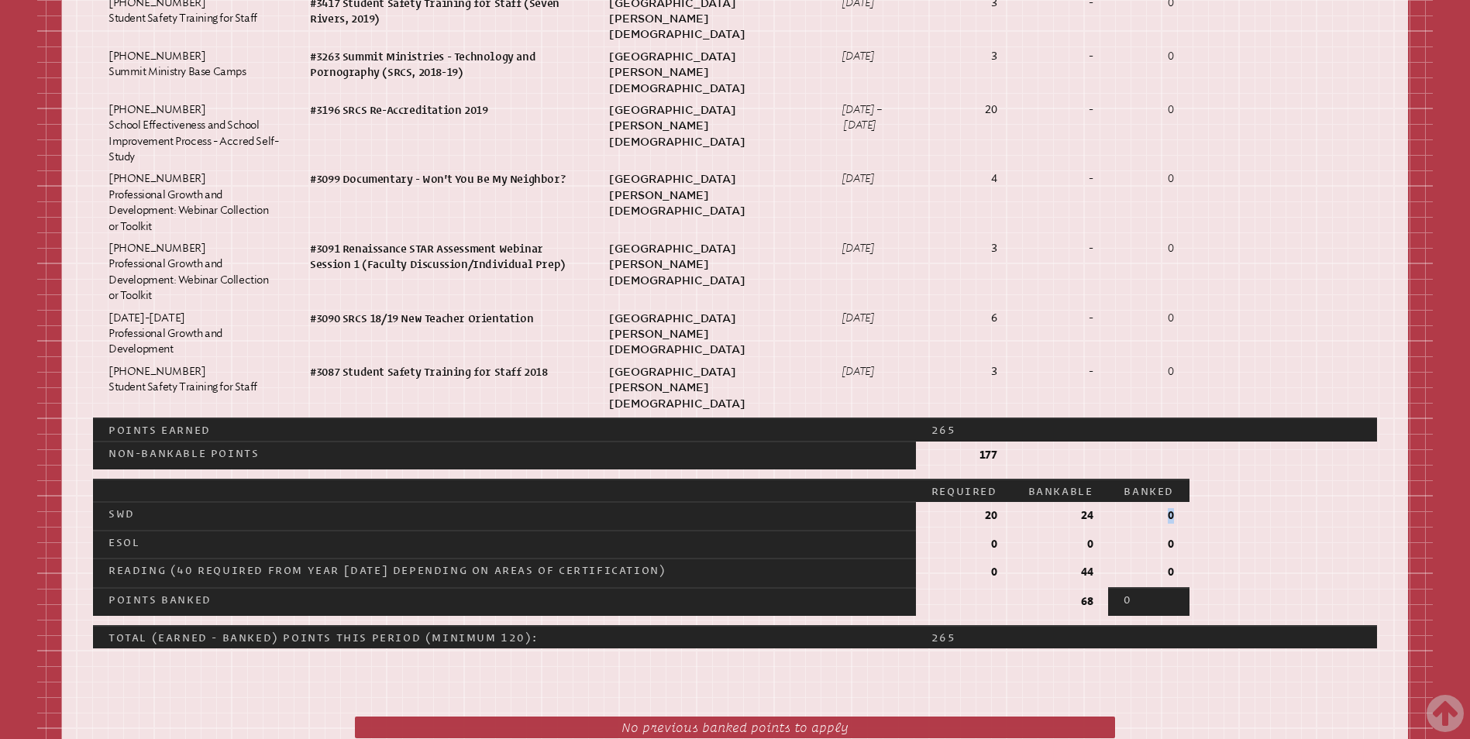
click at [1172, 508] on p "0" at bounding box center [1148, 515] width 50 height 15
drag, startPoint x: 1172, startPoint y: 401, endPoint x: 1257, endPoint y: 412, distance: 86.0
click at [1257, 502] on td at bounding box center [1282, 516] width 187 height 28
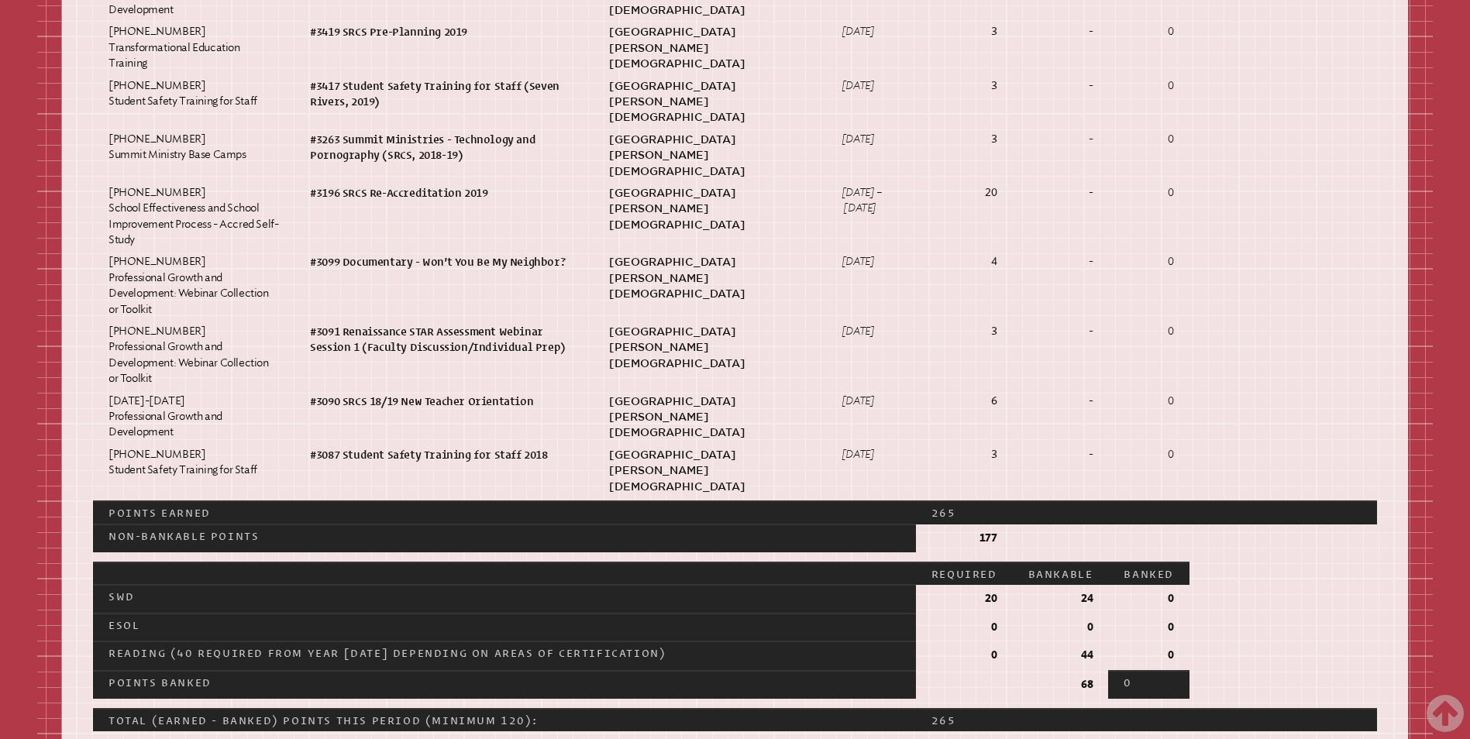
scroll to position [2634, 0]
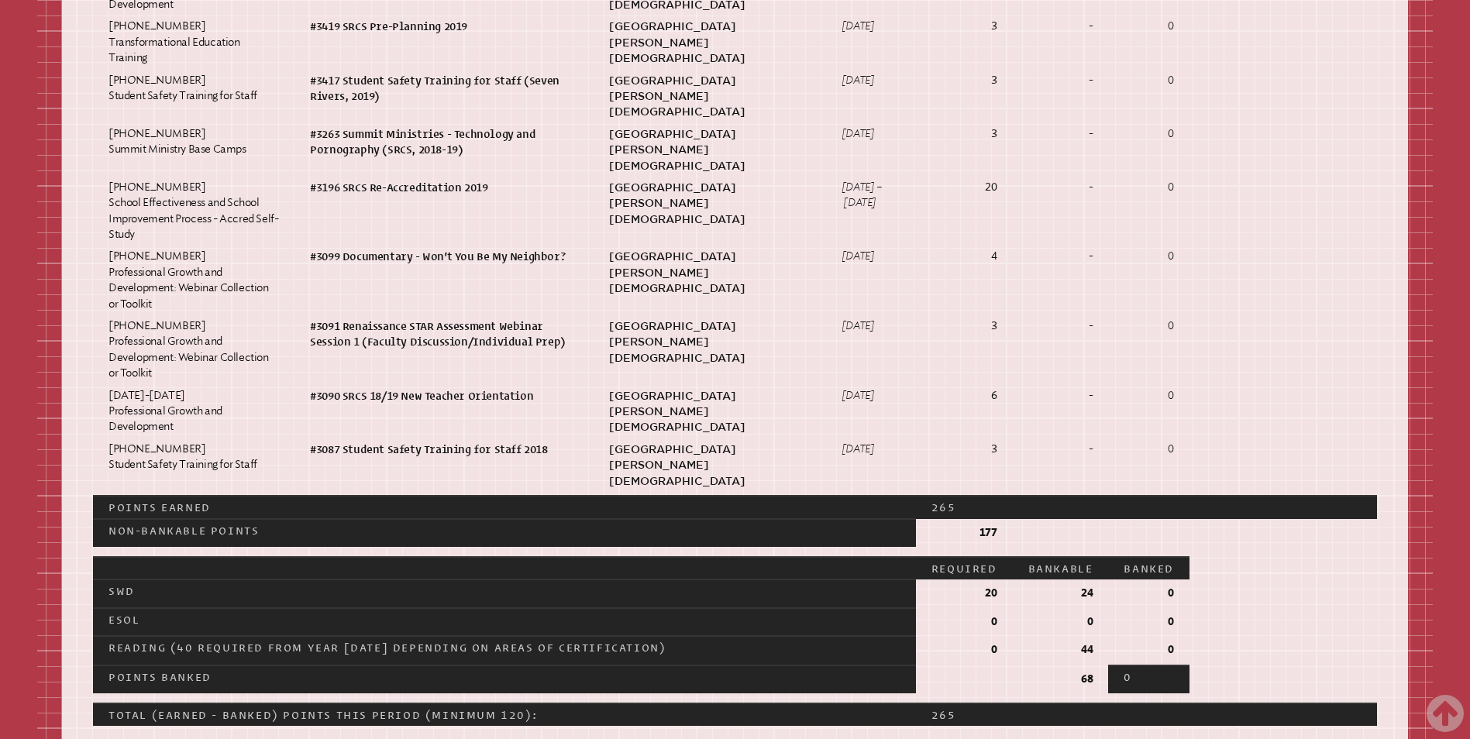
click at [1136, 669] on p "0" at bounding box center [1148, 676] width 50 height 15
click at [1126, 669] on p "0" at bounding box center [1148, 676] width 50 height 15
click at [1277, 636] on td at bounding box center [1282, 650] width 187 height 29
drag, startPoint x: 1173, startPoint y: 478, endPoint x: 1217, endPoint y: 494, distance: 47.1
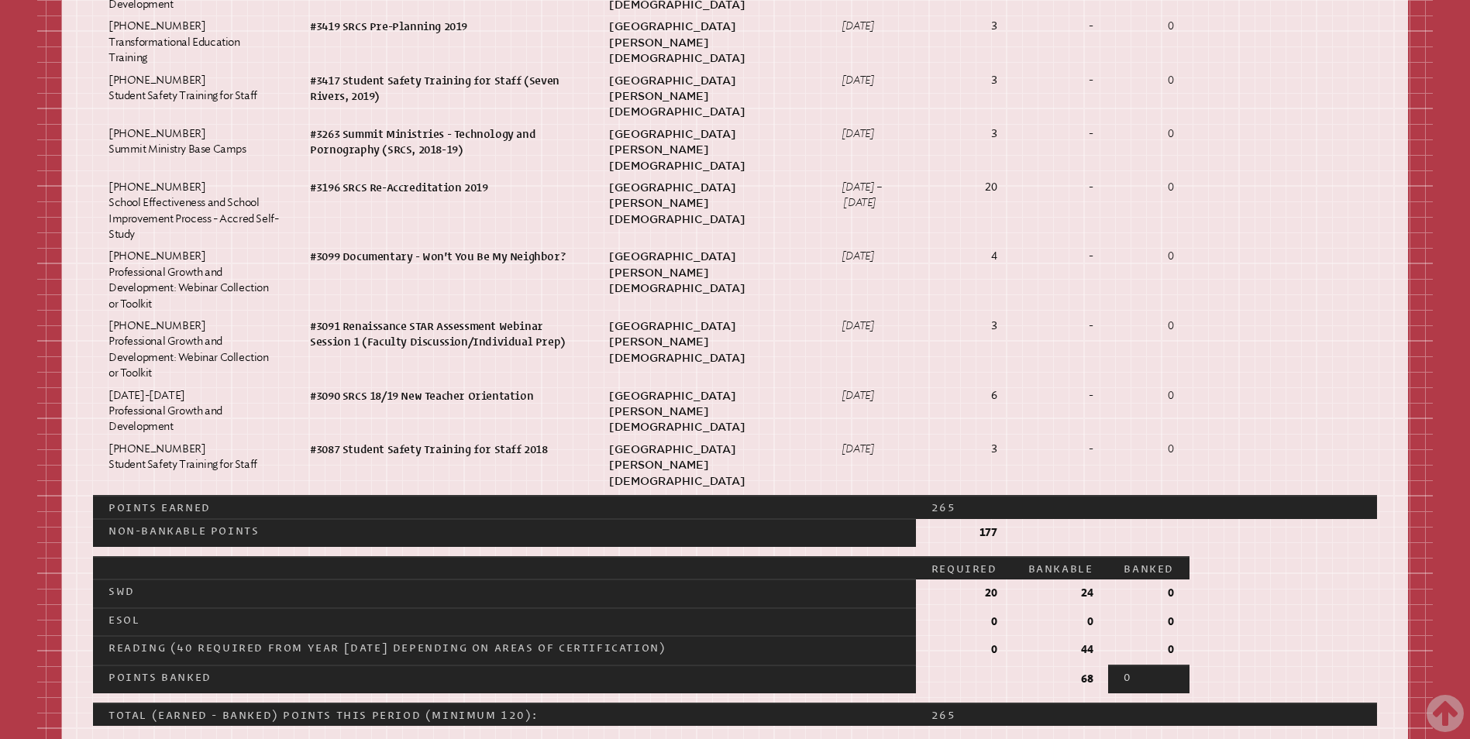
click at [1217, 608] on td at bounding box center [1282, 622] width 187 height 28
click at [1172, 586] on p "0" at bounding box center [1148, 593] width 50 height 15
drag, startPoint x: 1174, startPoint y: 475, endPoint x: 1163, endPoint y: 478, distance: 12.0
click at [1163, 586] on p "0" at bounding box center [1148, 593] width 50 height 15
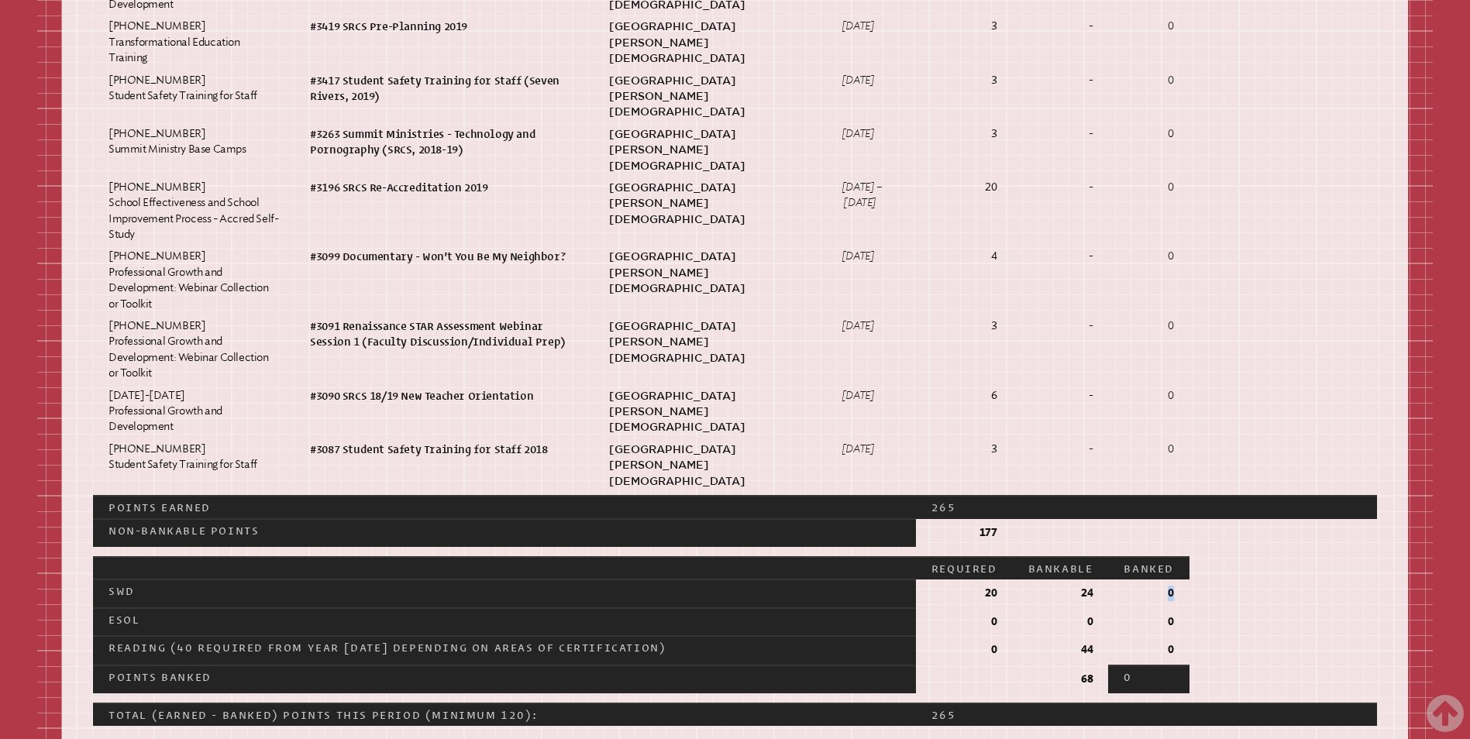
drag, startPoint x: 1163, startPoint y: 478, endPoint x: 1172, endPoint y: 475, distance: 9.8
drag, startPoint x: 1172, startPoint y: 475, endPoint x: 1265, endPoint y: 458, distance: 94.5
click at [1265, 557] on td at bounding box center [1282, 568] width 187 height 22
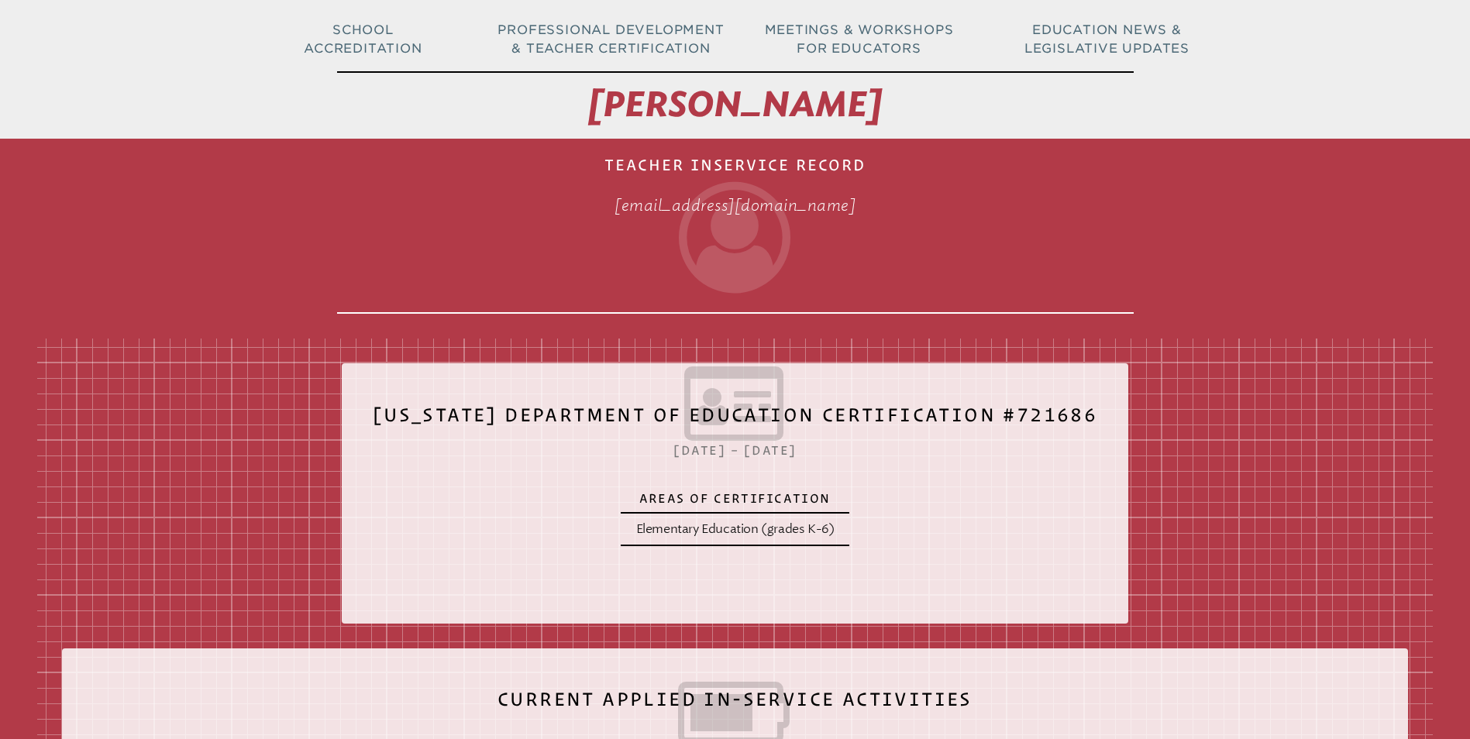
scroll to position [0, 0]
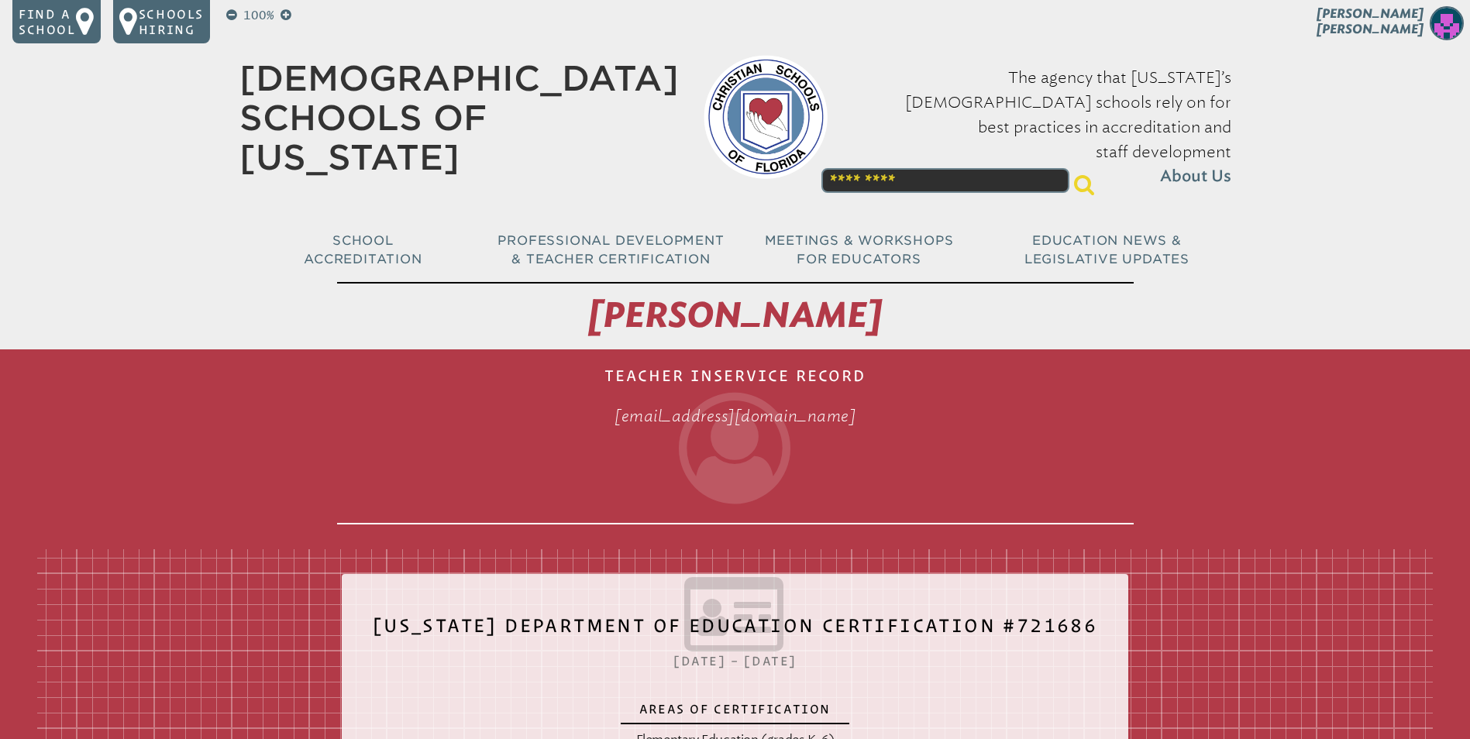
drag, startPoint x: 1444, startPoint y: 28, endPoint x: 1367, endPoint y: 356, distance: 336.6
click at [1444, 34] on img at bounding box center [1446, 23] width 34 height 34
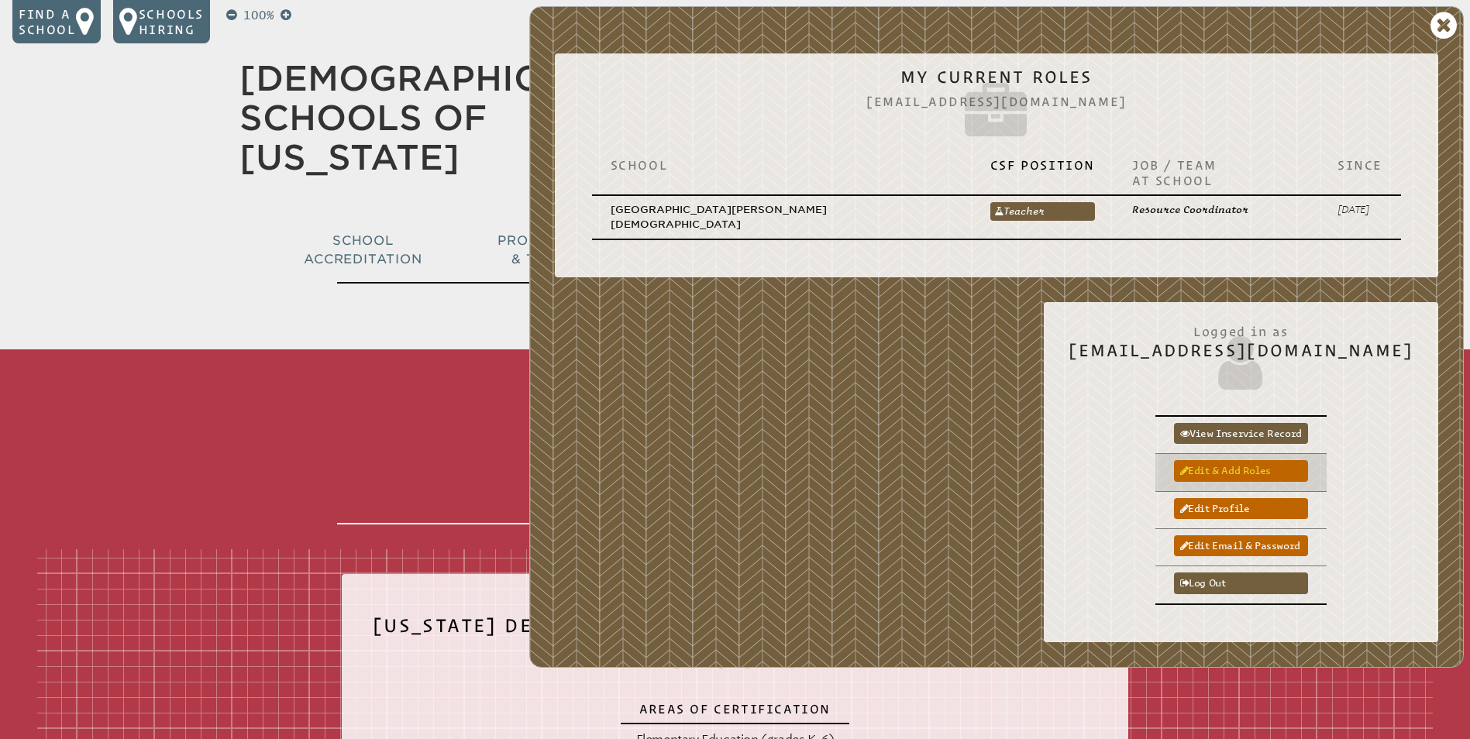
click at [1287, 460] on link "Edit & add roles" at bounding box center [1241, 470] width 134 height 21
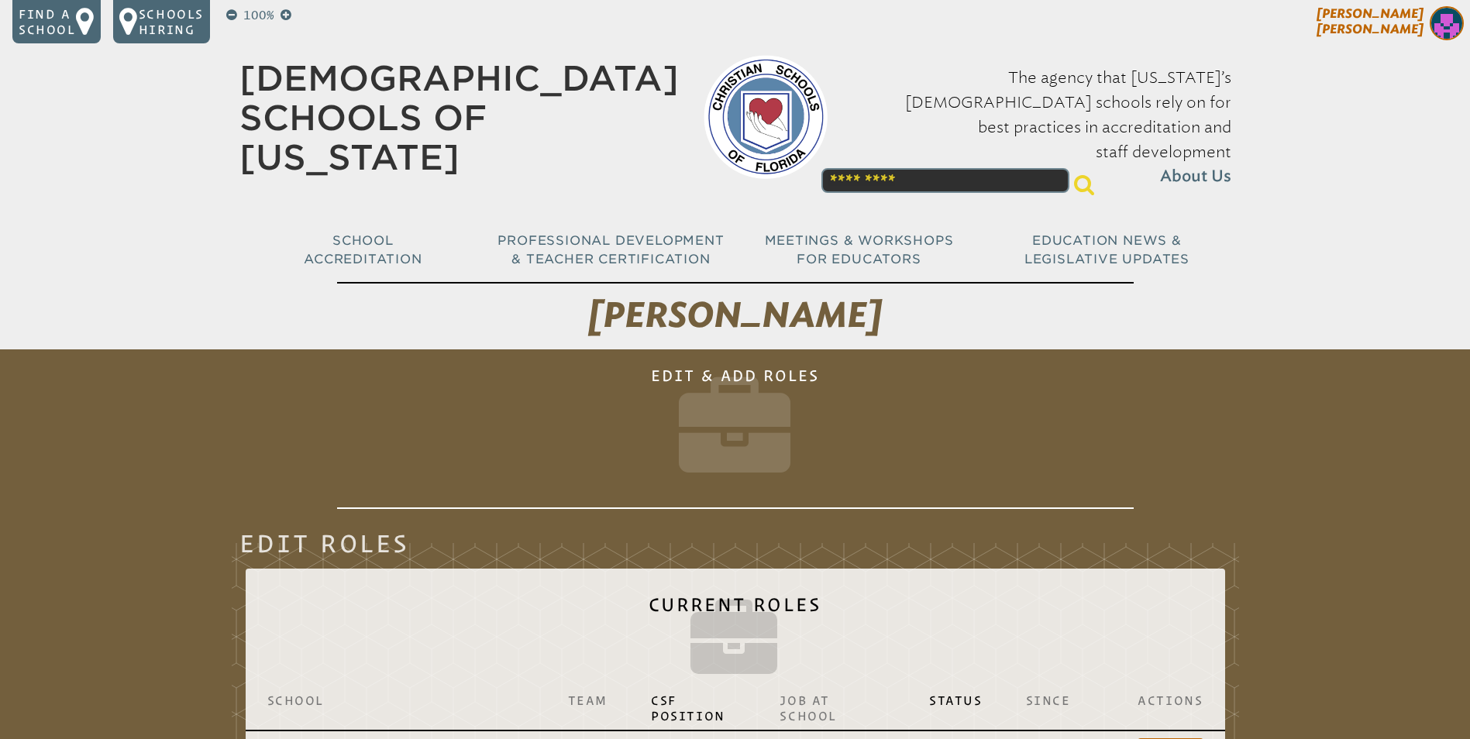
click at [1443, 27] on img at bounding box center [1446, 23] width 34 height 34
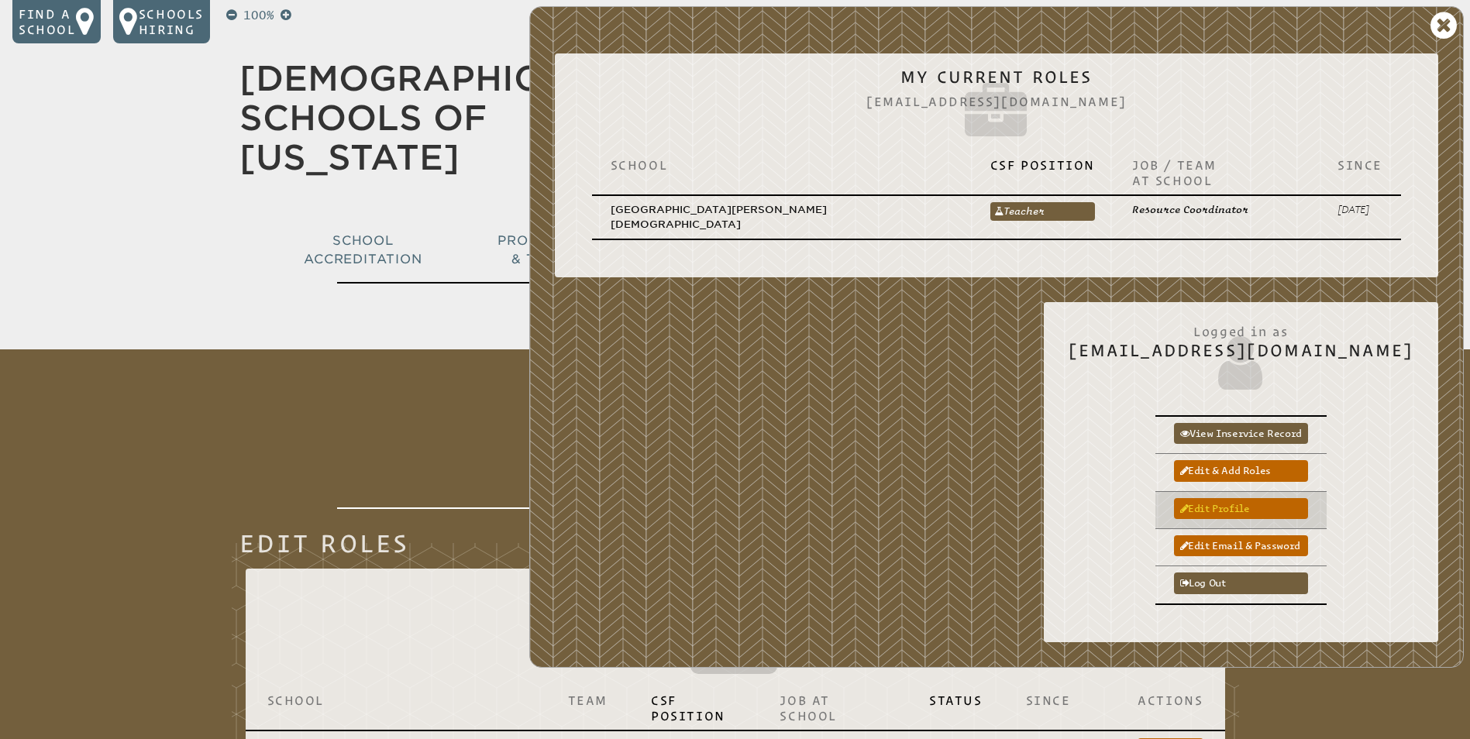
click at [1252, 498] on link "Edit profile" at bounding box center [1241, 508] width 134 height 21
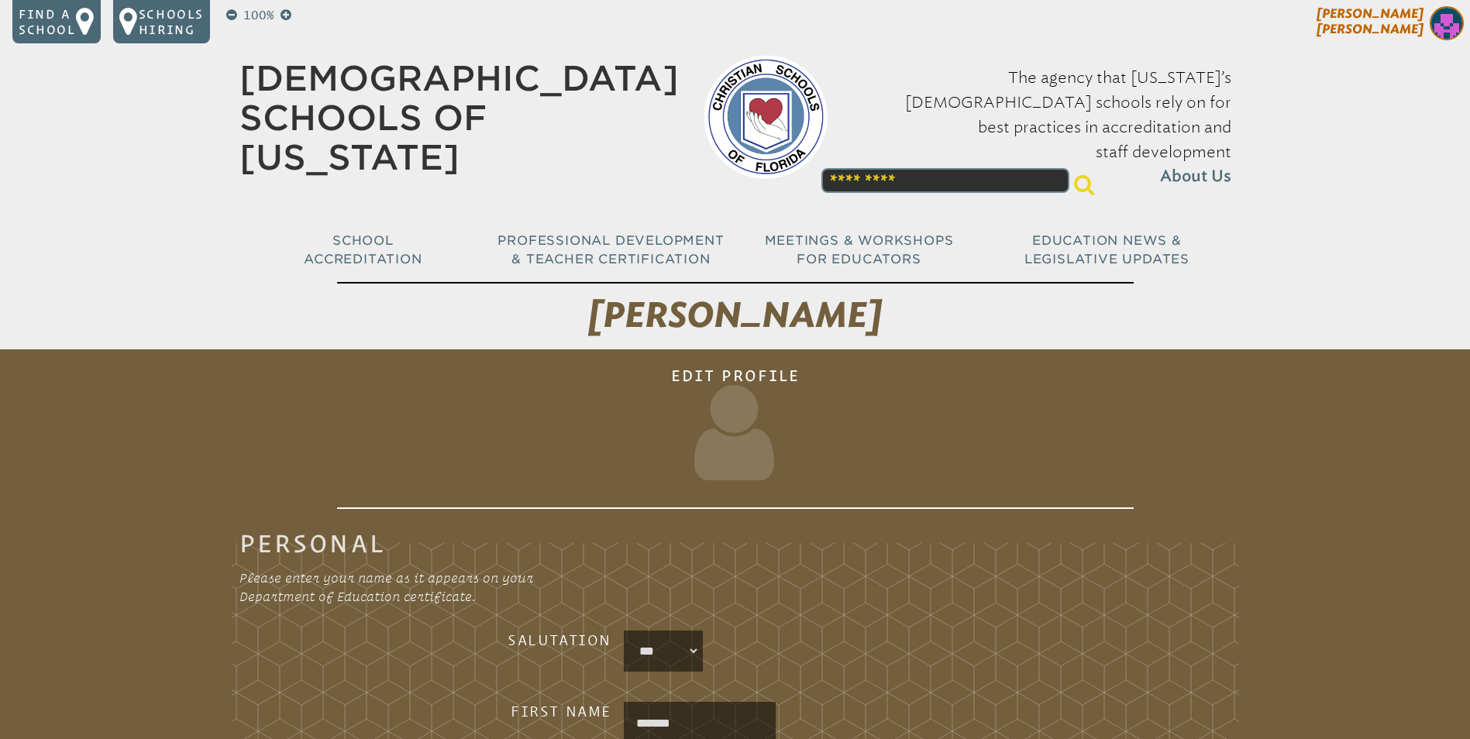
click at [1442, 34] on img at bounding box center [1446, 23] width 34 height 34
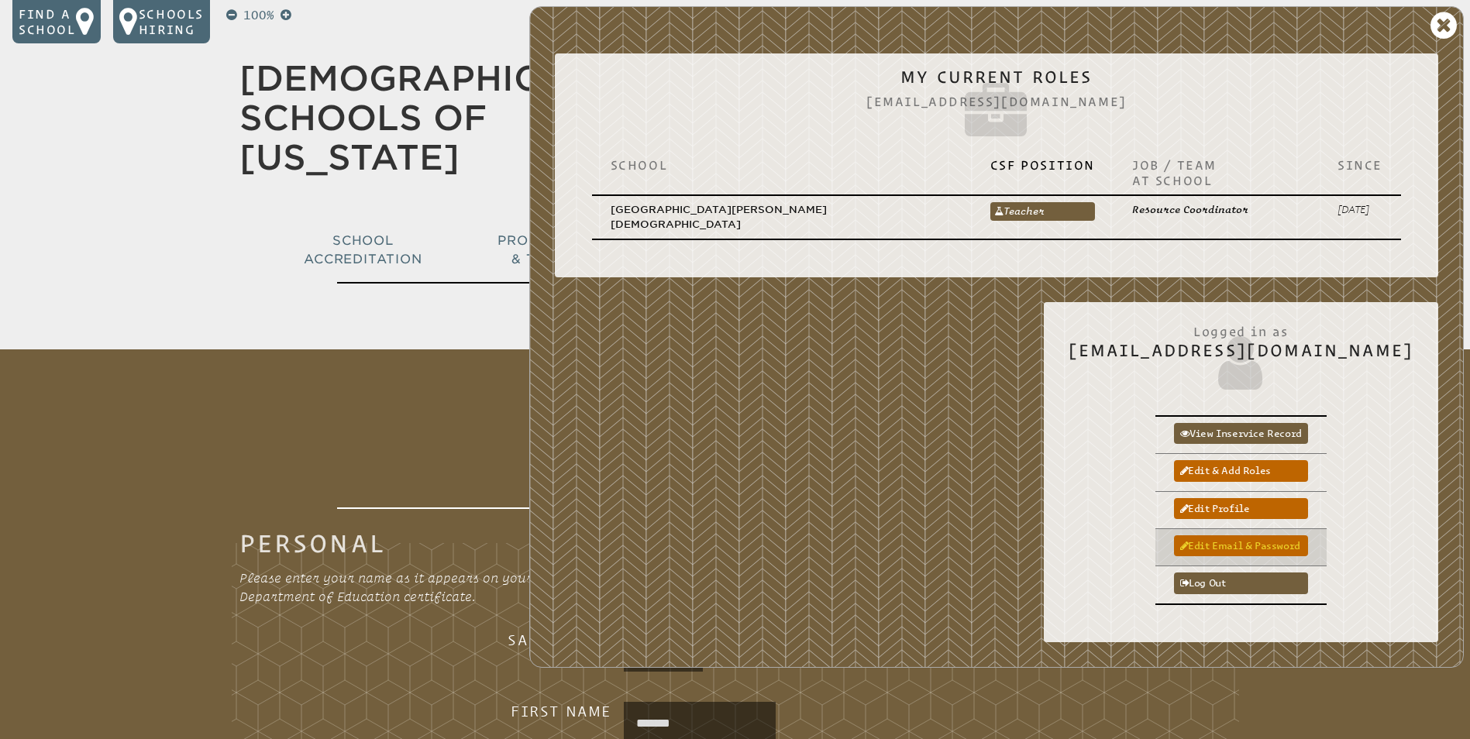
click at [1252, 535] on link "Edit email & password" at bounding box center [1241, 545] width 134 height 21
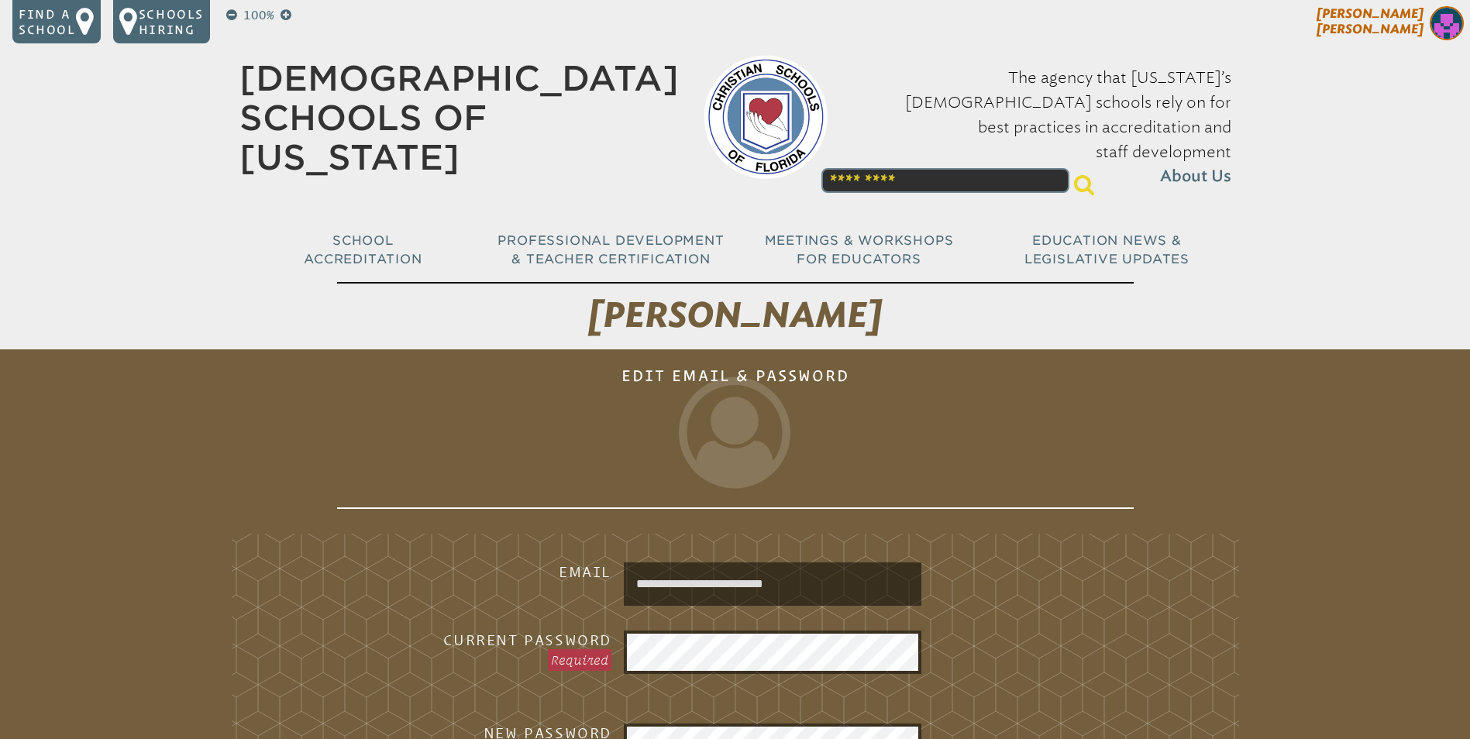
click at [1450, 27] on img at bounding box center [1446, 23] width 34 height 34
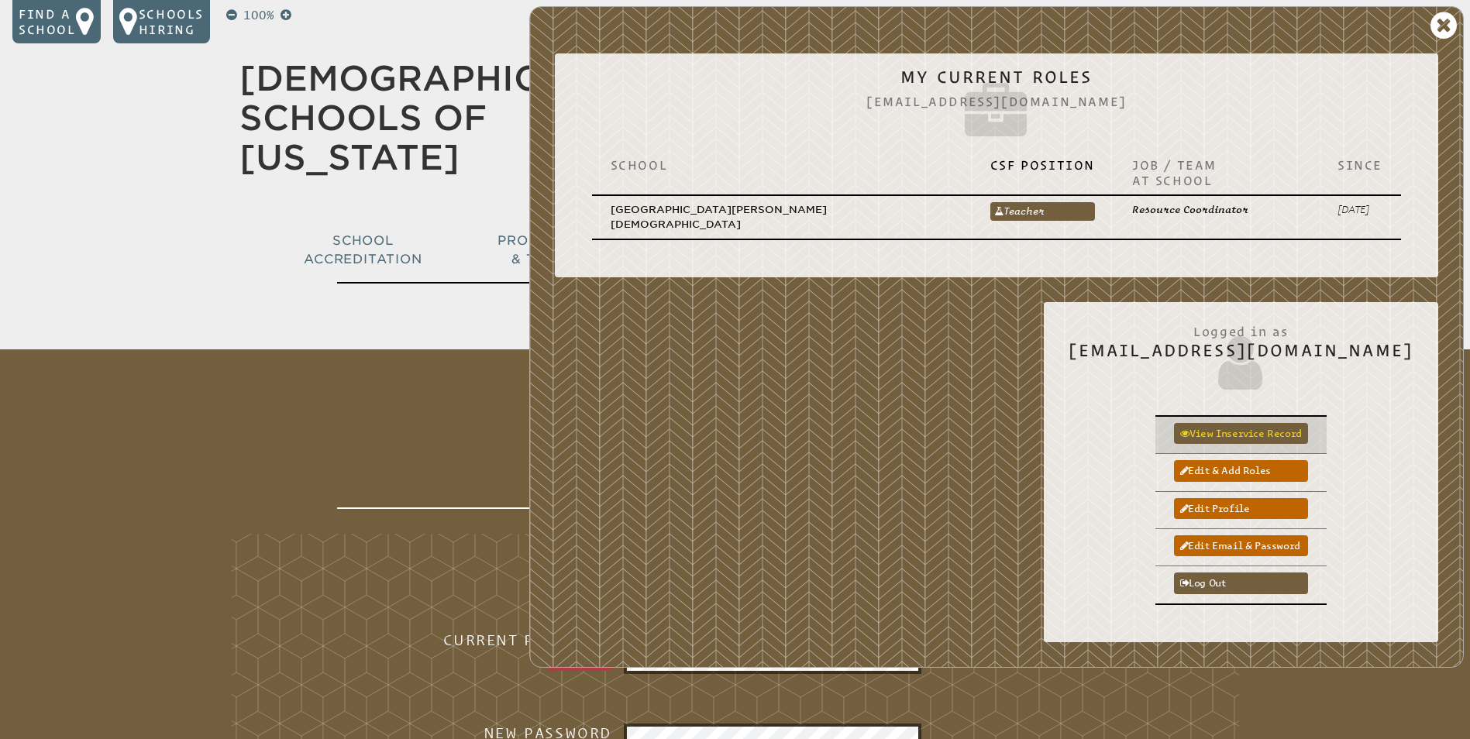
click at [1258, 423] on link "View inservice record" at bounding box center [1241, 433] width 134 height 21
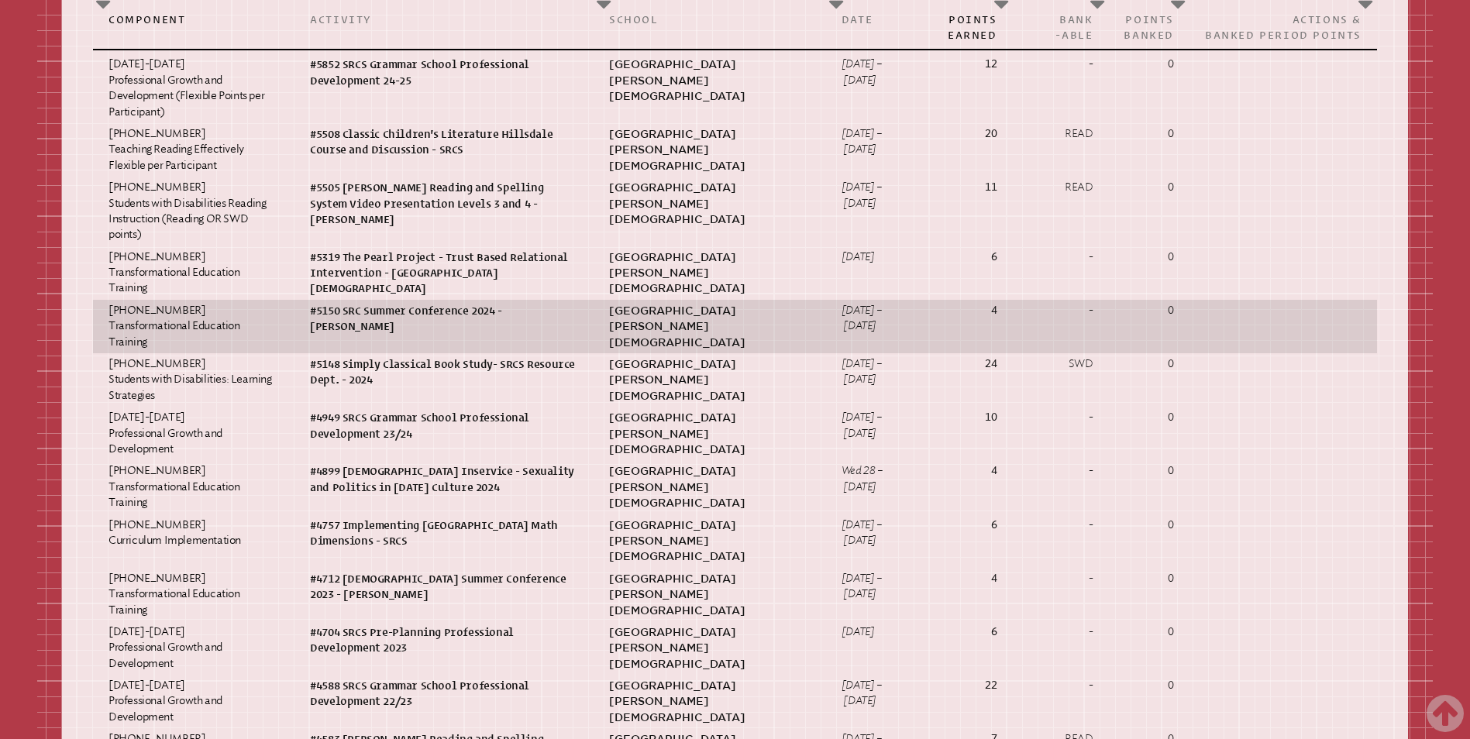
scroll to position [620, 0]
